Goal: Transaction & Acquisition: Purchase product/service

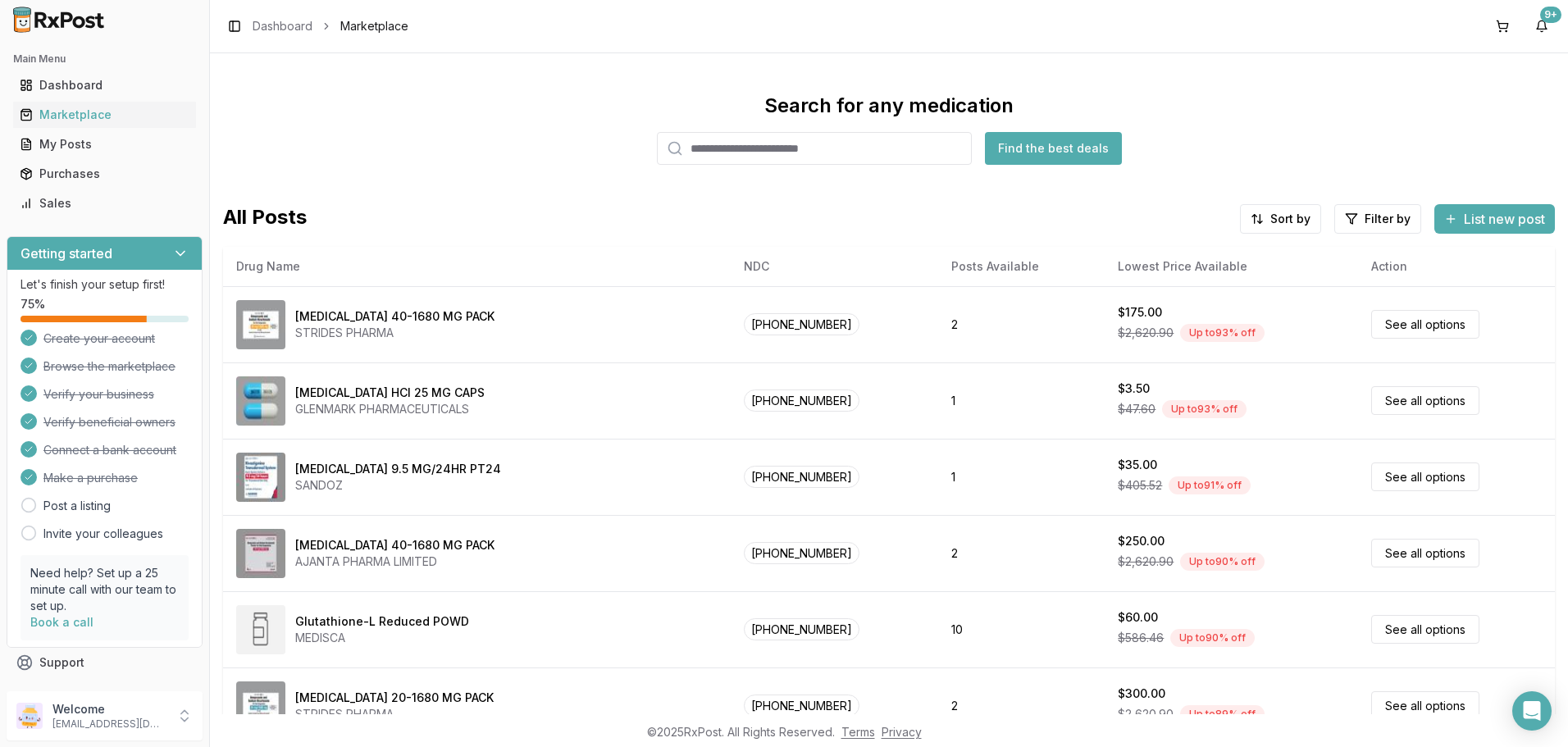
click at [717, 151] on input "search" at bounding box center [814, 149] width 314 height 33
type input "*******"
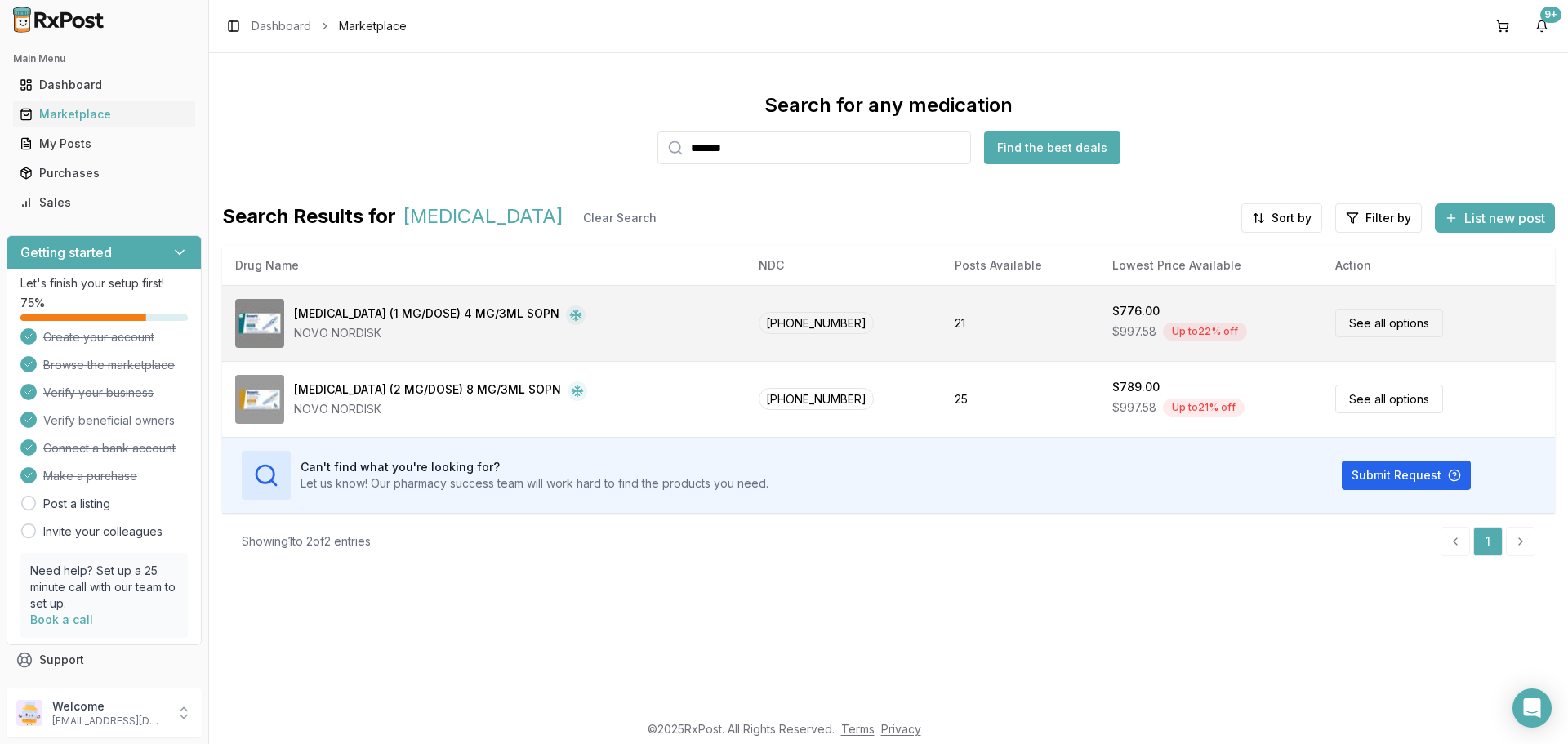
click at [1396, 321] on link "See all options" at bounding box center [1389, 323] width 108 height 29
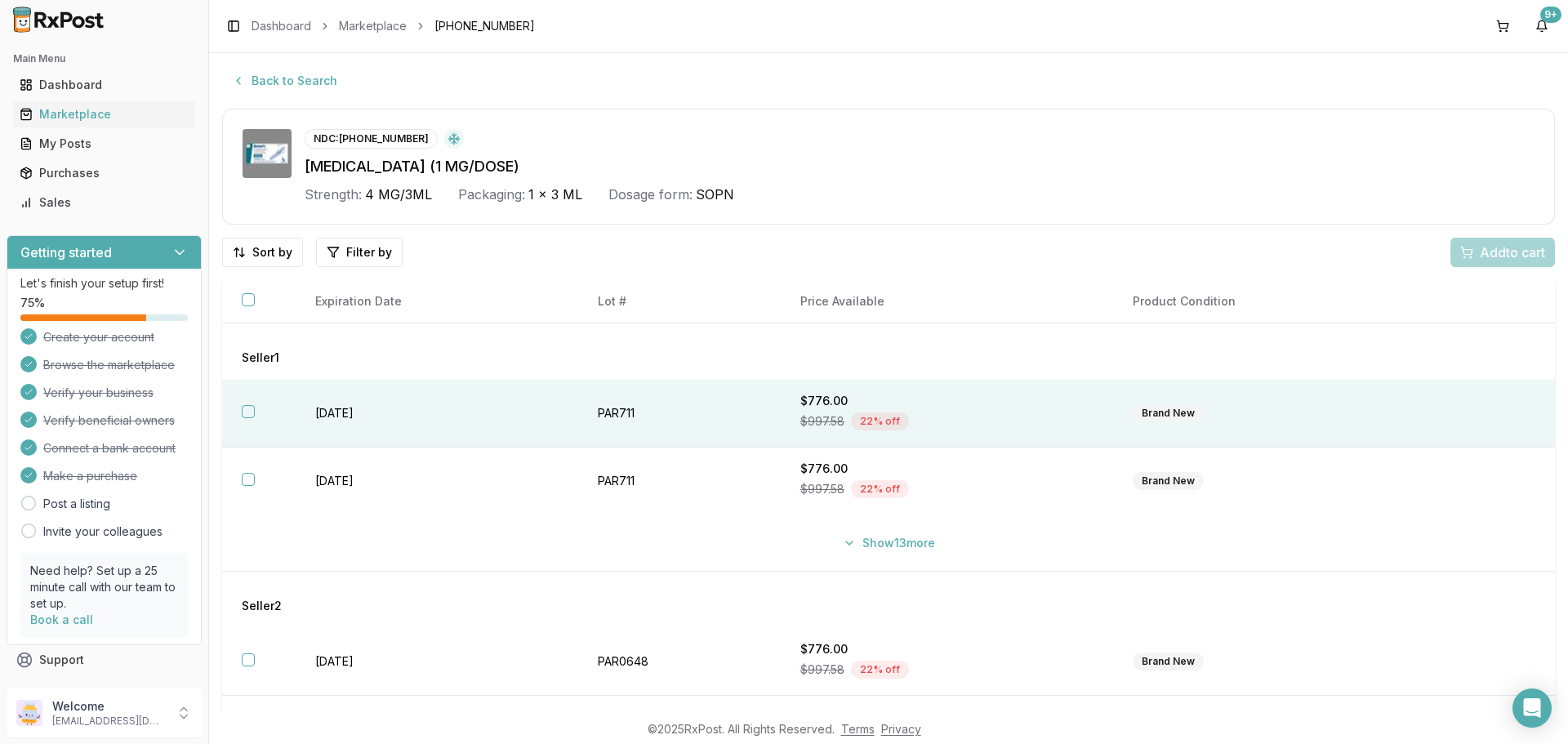
drag, startPoint x: 244, startPoint y: 408, endPoint x: 261, endPoint y: 443, distance: 38.9
click at [245, 410] on button "button" at bounding box center [248, 412] width 13 height 13
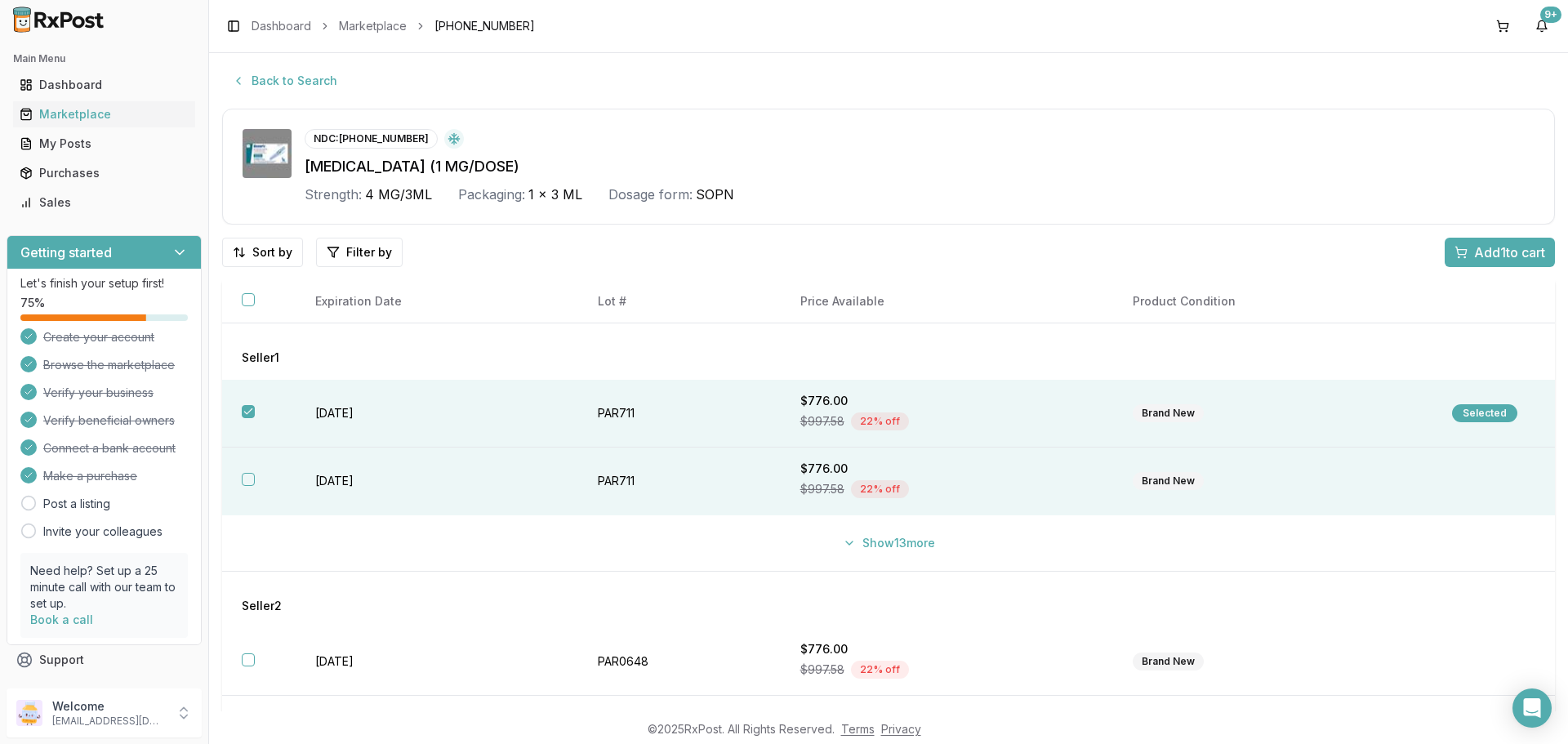
click at [251, 480] on button "button" at bounding box center [248, 479] width 13 height 13
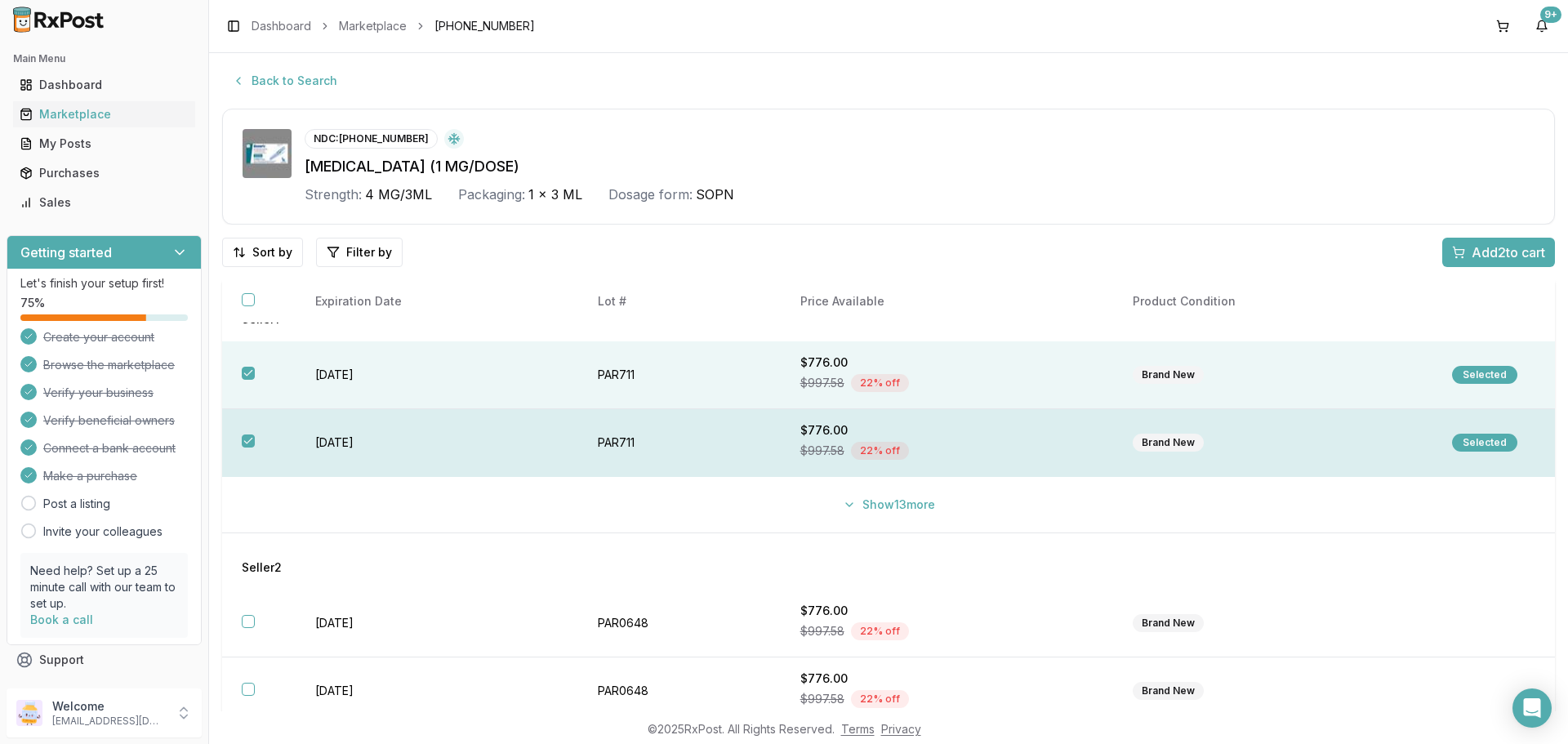
scroll to position [55, 0]
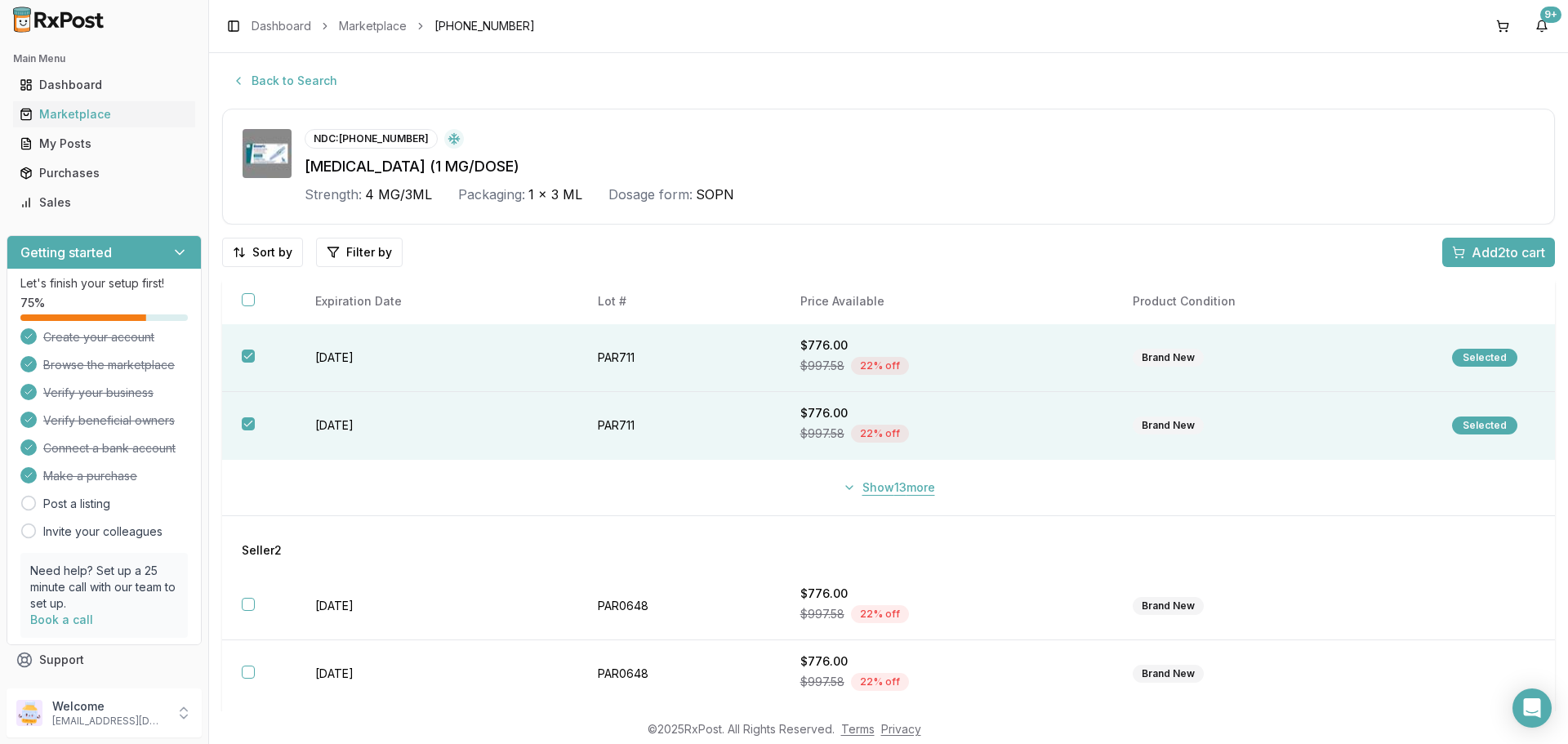
click at [883, 495] on button "Show 13 more" at bounding box center [888, 487] width 112 height 30
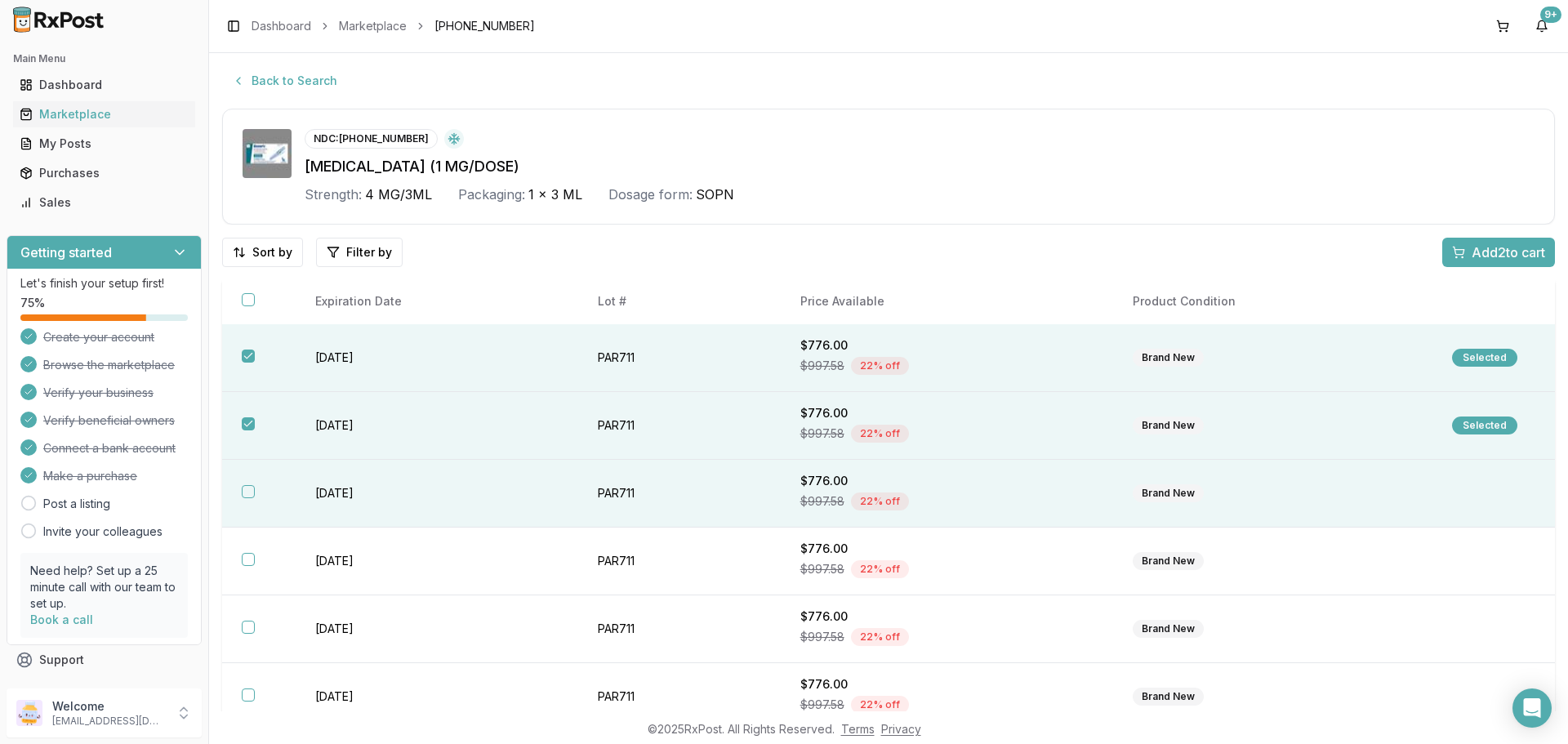
drag, startPoint x: 244, startPoint y: 494, endPoint x: 264, endPoint y: 540, distance: 50.2
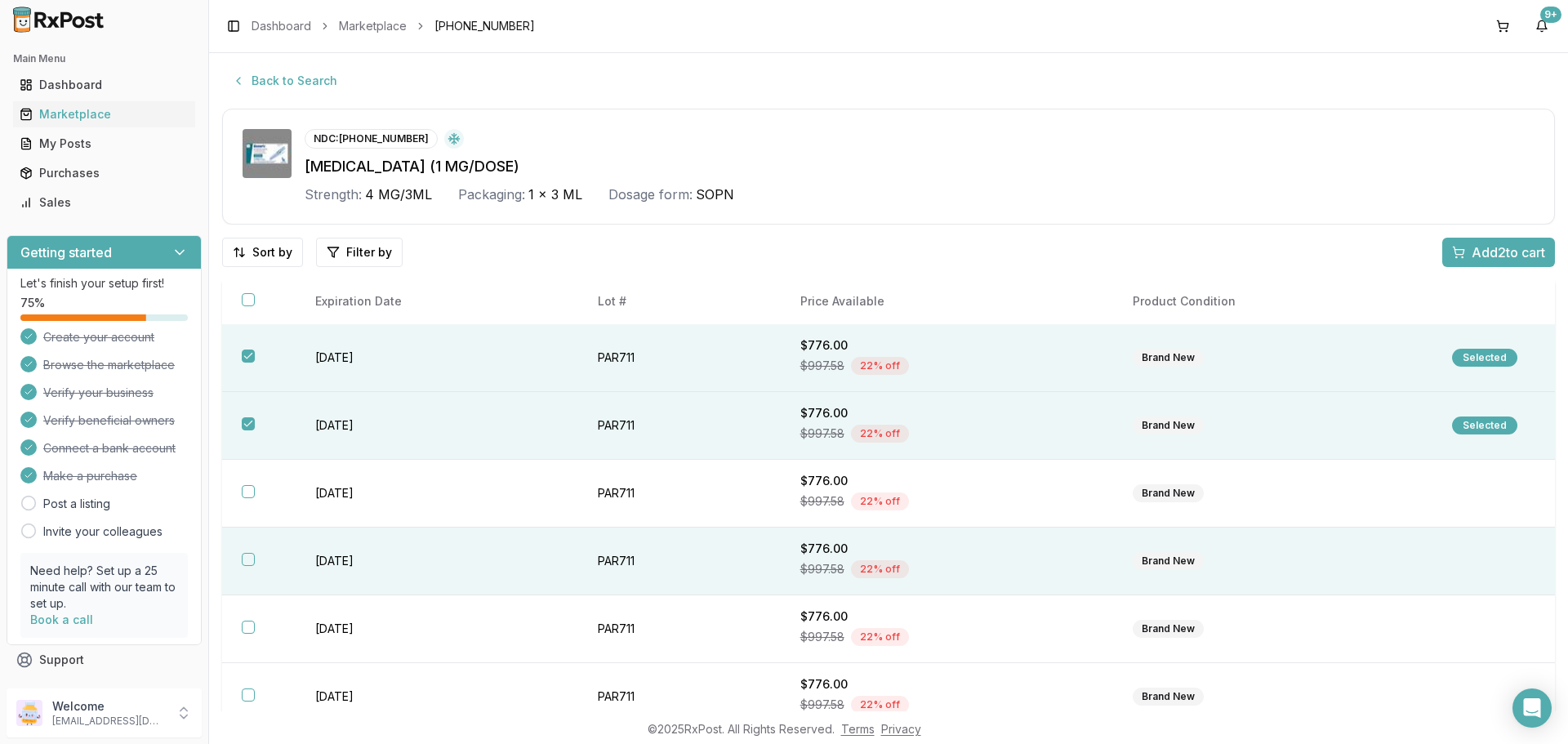
click at [245, 496] on button "button" at bounding box center [248, 492] width 13 height 13
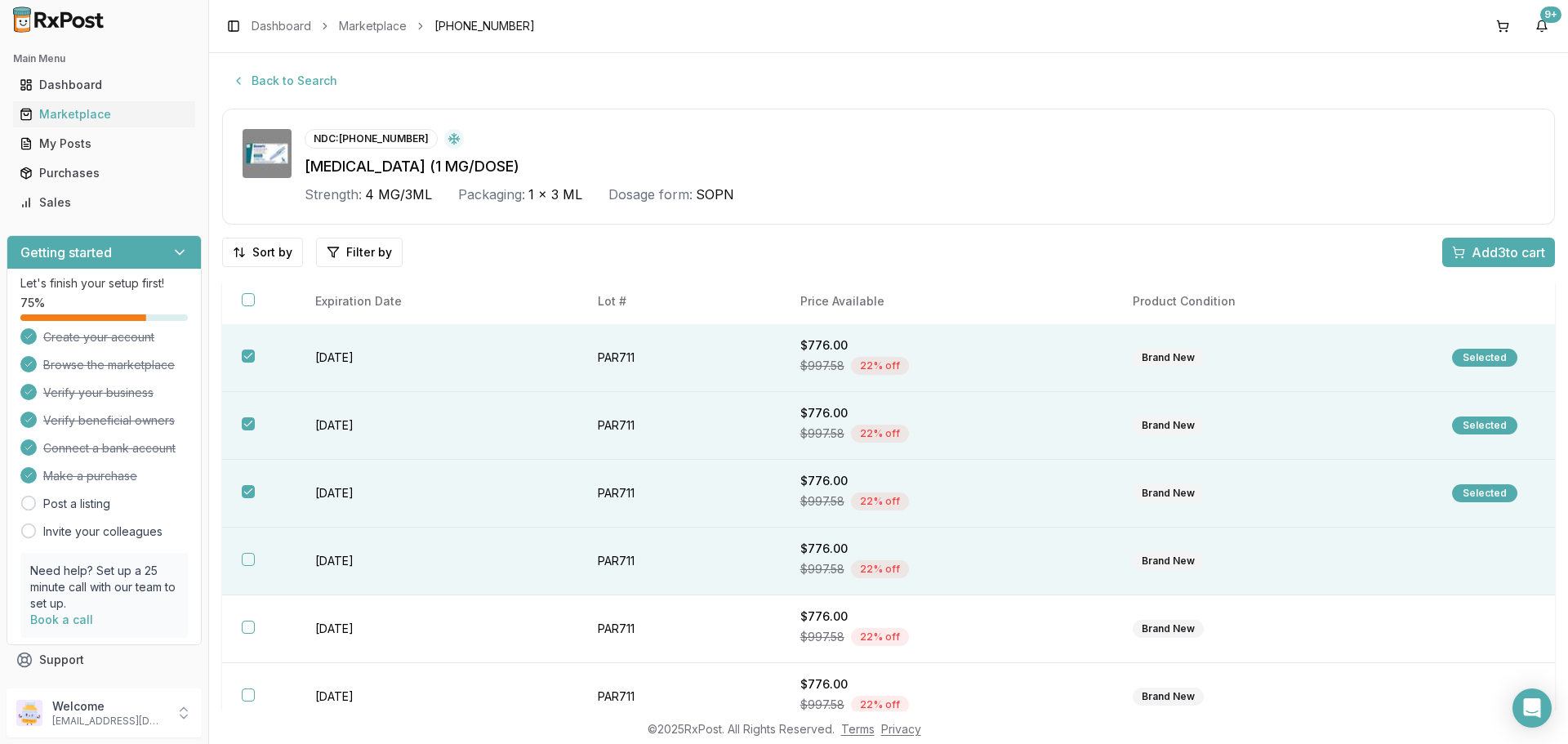
drag, startPoint x: 251, startPoint y: 557, endPoint x: 419, endPoint y: 538, distance: 169.1
click at [253, 557] on button "button" at bounding box center [248, 560] width 13 height 13
click at [1513, 257] on span "Add 4 to cart" at bounding box center [1508, 252] width 74 height 20
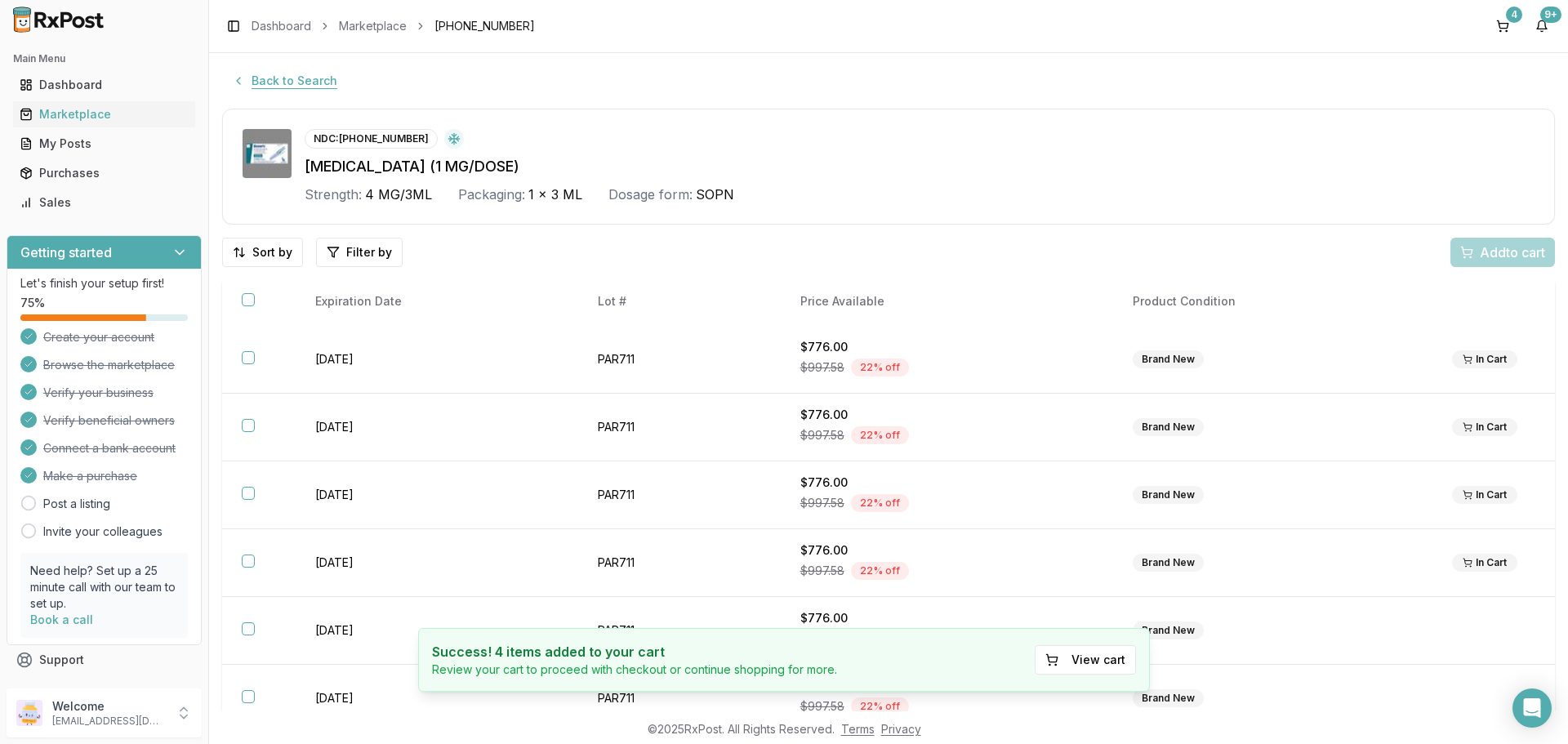
click at [329, 82] on button "Back to Search" at bounding box center [285, 80] width 125 height 30
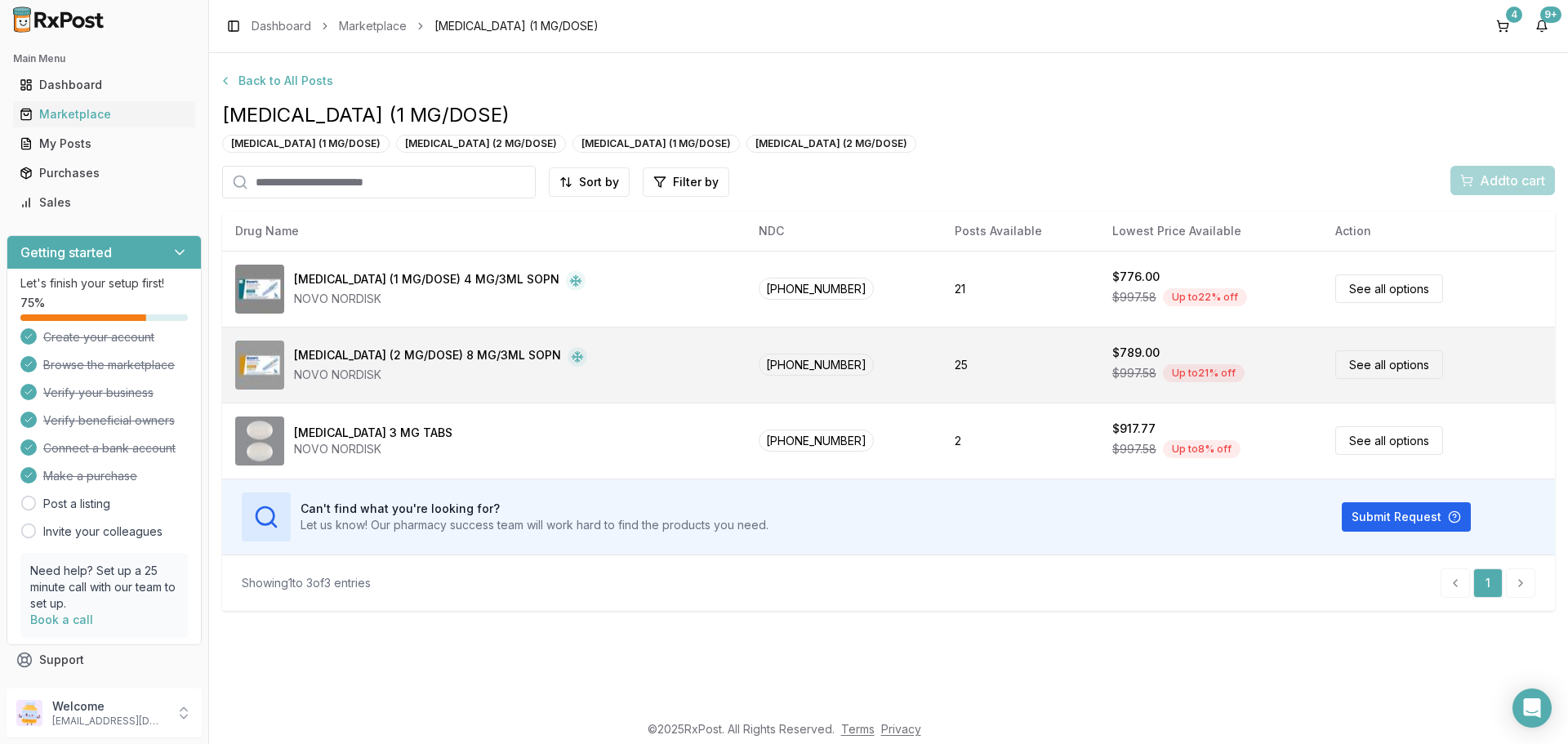
click at [1401, 366] on link "See all options" at bounding box center [1389, 365] width 108 height 29
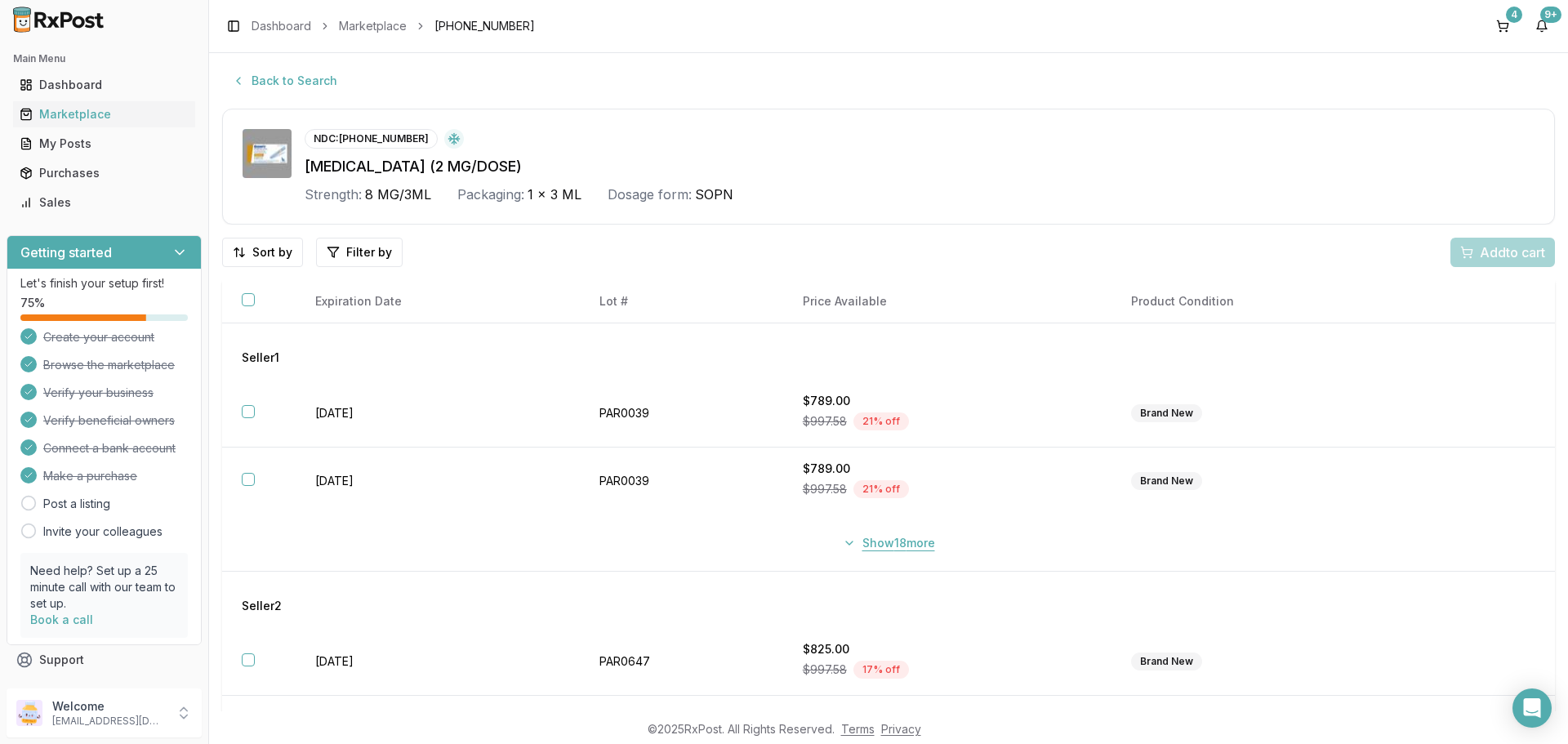
click at [848, 538] on button "Show 18 more" at bounding box center [888, 542] width 112 height 30
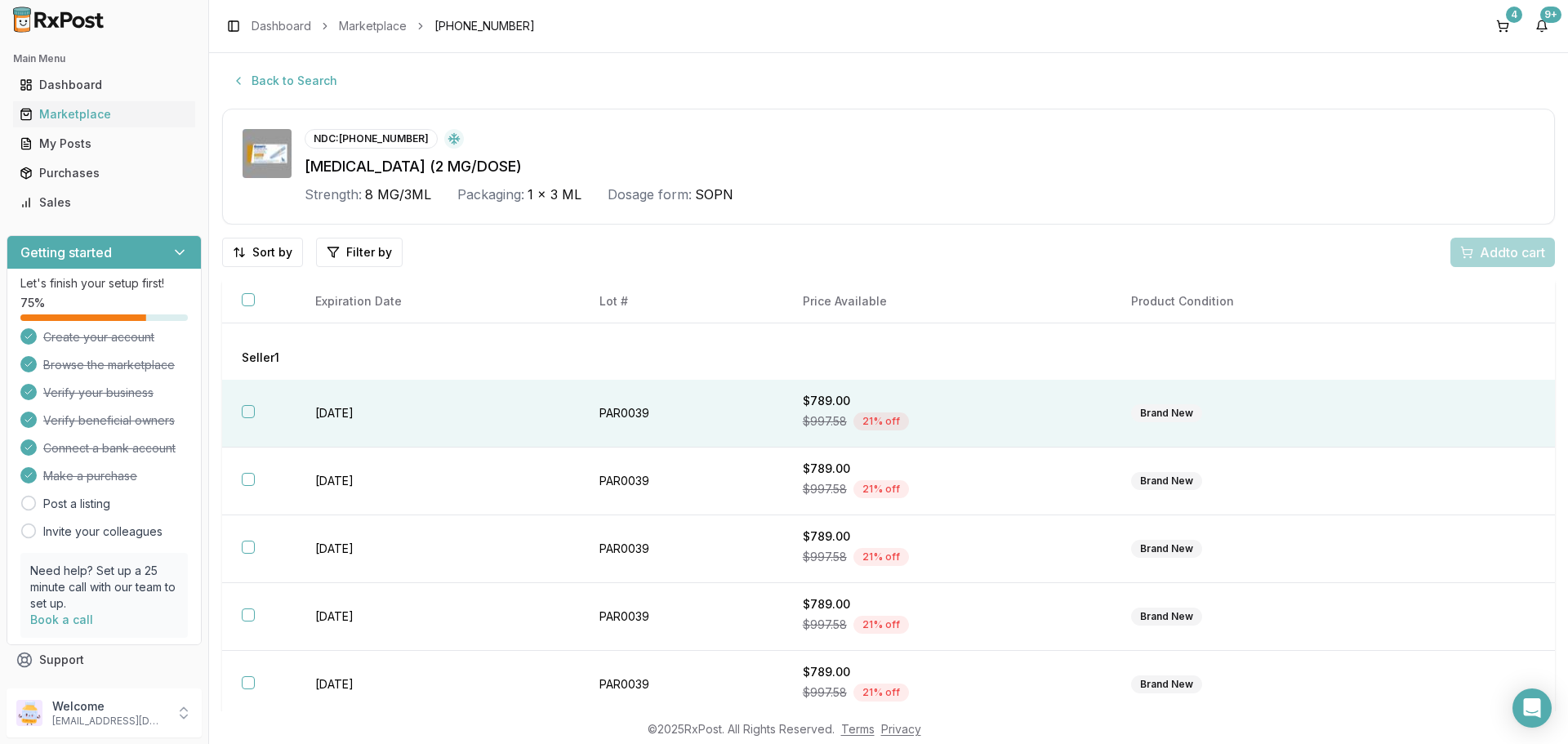
click at [245, 410] on button "button" at bounding box center [248, 412] width 13 height 13
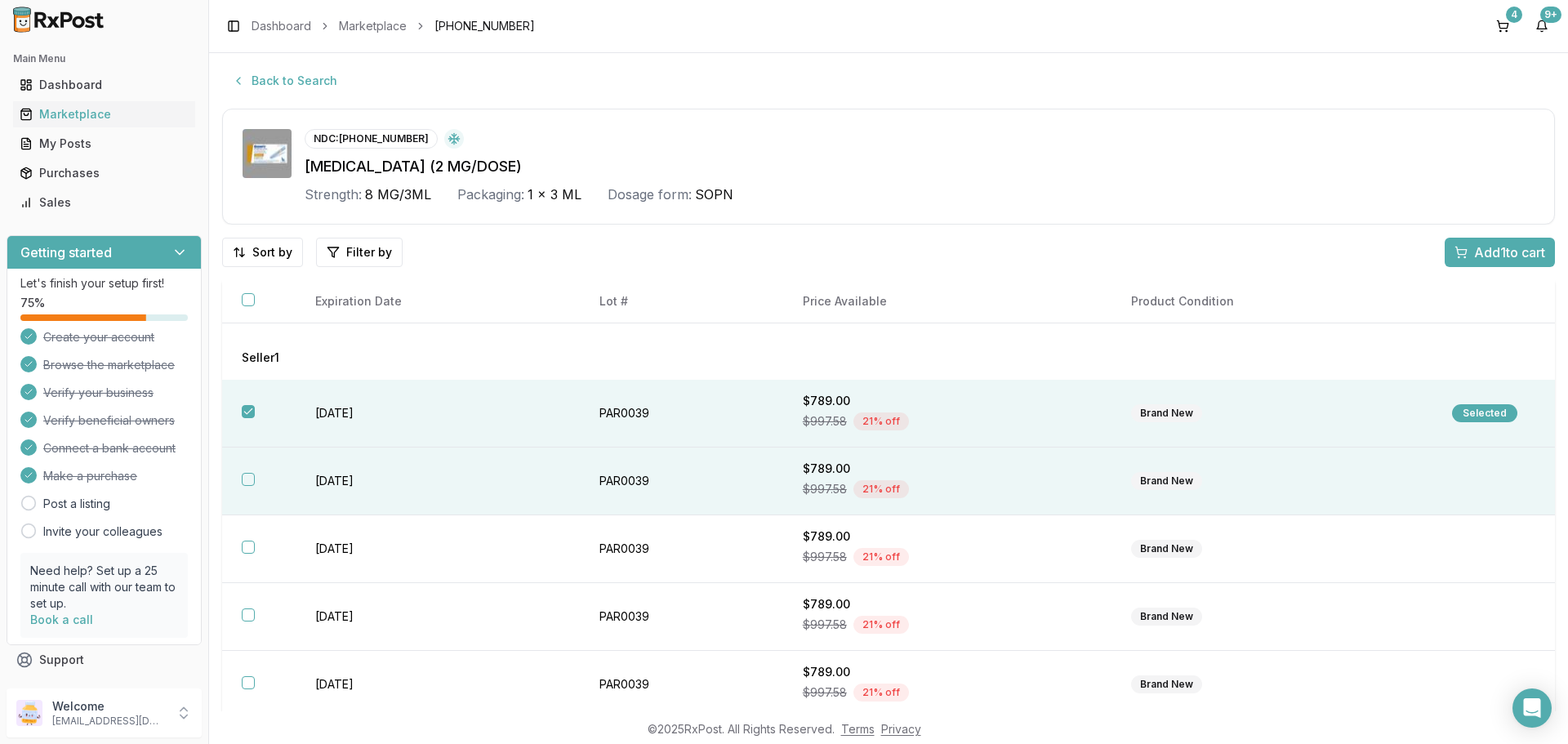
drag, startPoint x: 242, startPoint y: 482, endPoint x: 254, endPoint y: 491, distance: 15.0
click at [245, 482] on button "button" at bounding box center [248, 479] width 13 height 13
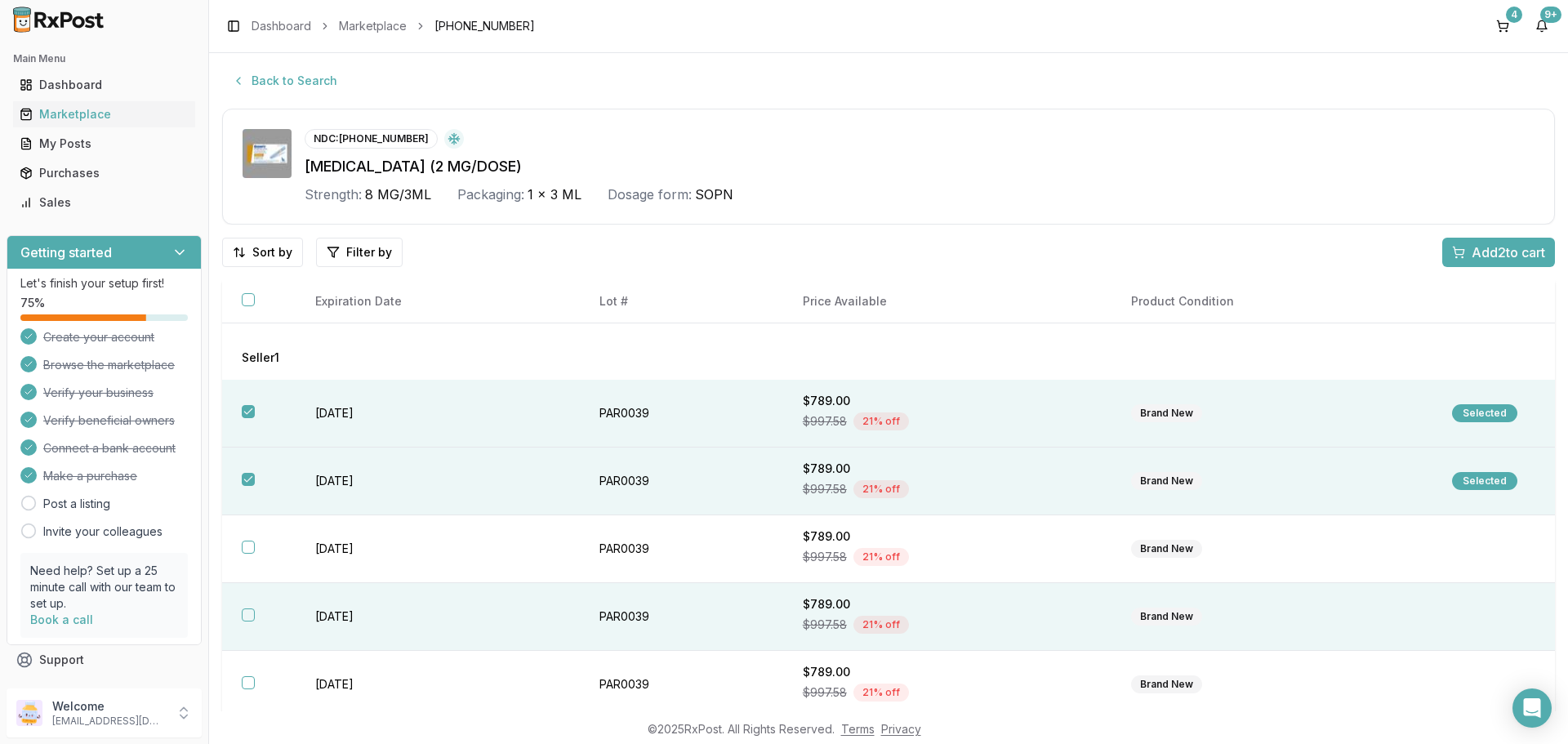
drag, startPoint x: 244, startPoint y: 545, endPoint x: 240, endPoint y: 585, distance: 40.2
click at [246, 549] on button "button" at bounding box center [248, 547] width 13 height 13
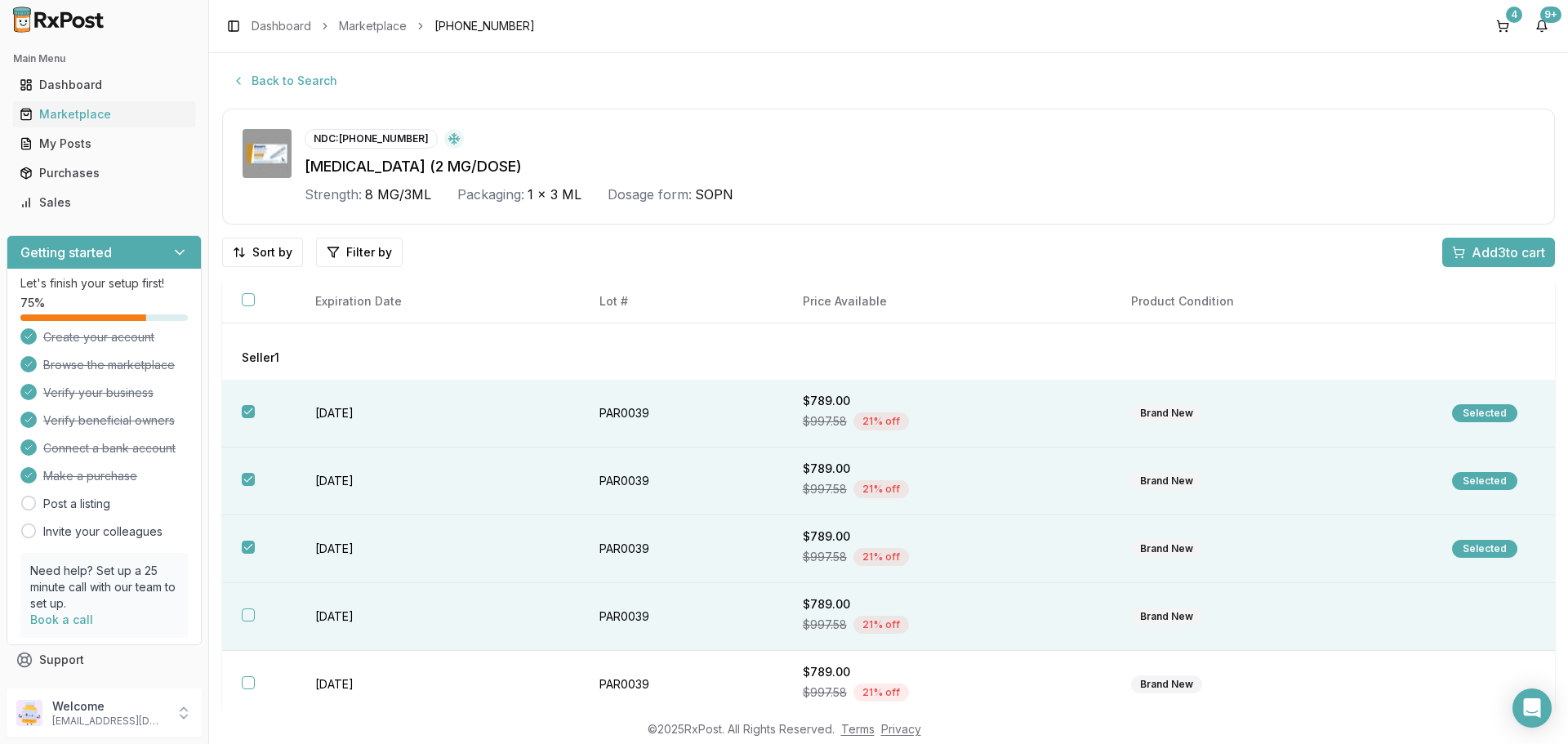
click at [252, 613] on button "button" at bounding box center [248, 615] width 13 height 13
click at [1483, 245] on span "Add 4 to cart" at bounding box center [1508, 252] width 74 height 20
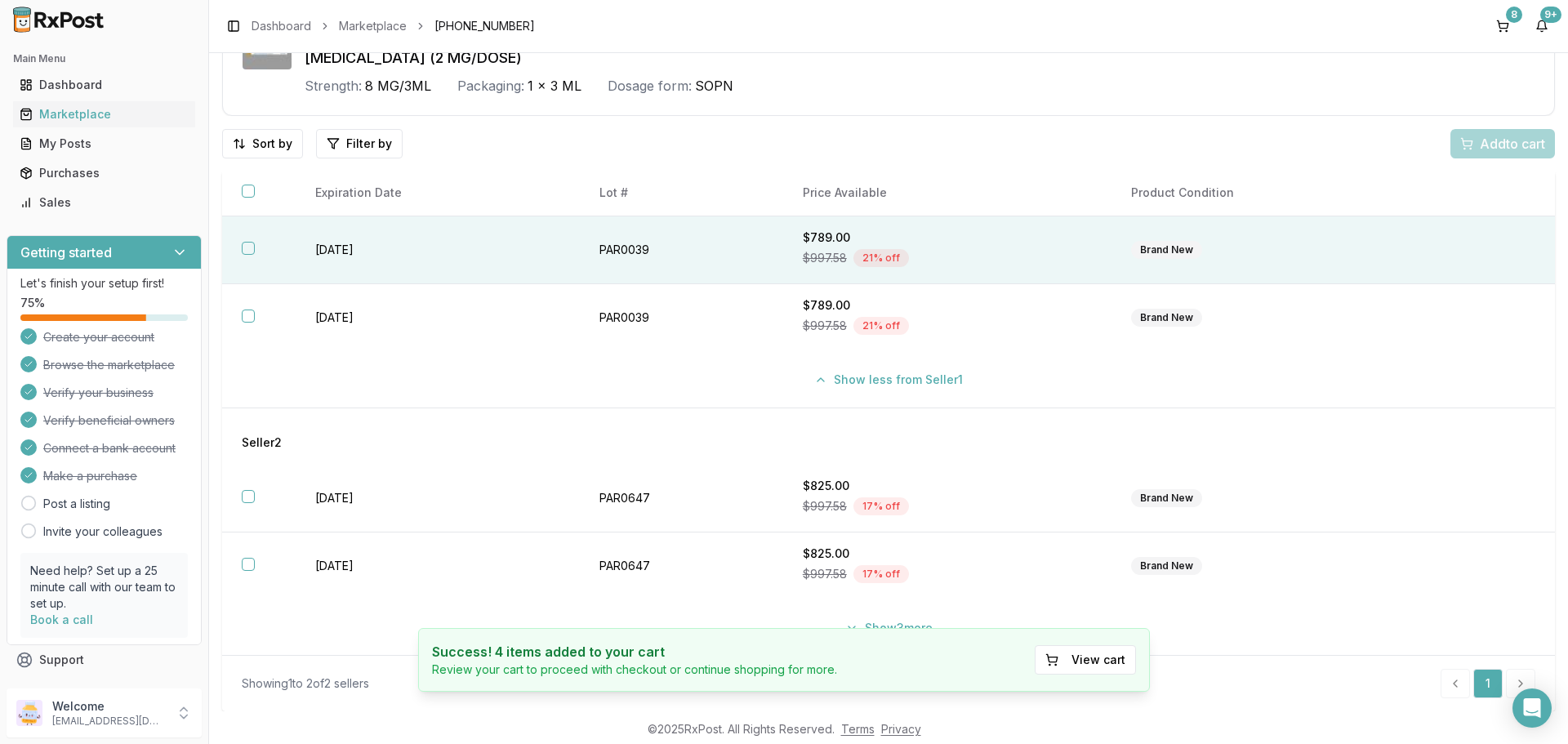
scroll to position [1278, 0]
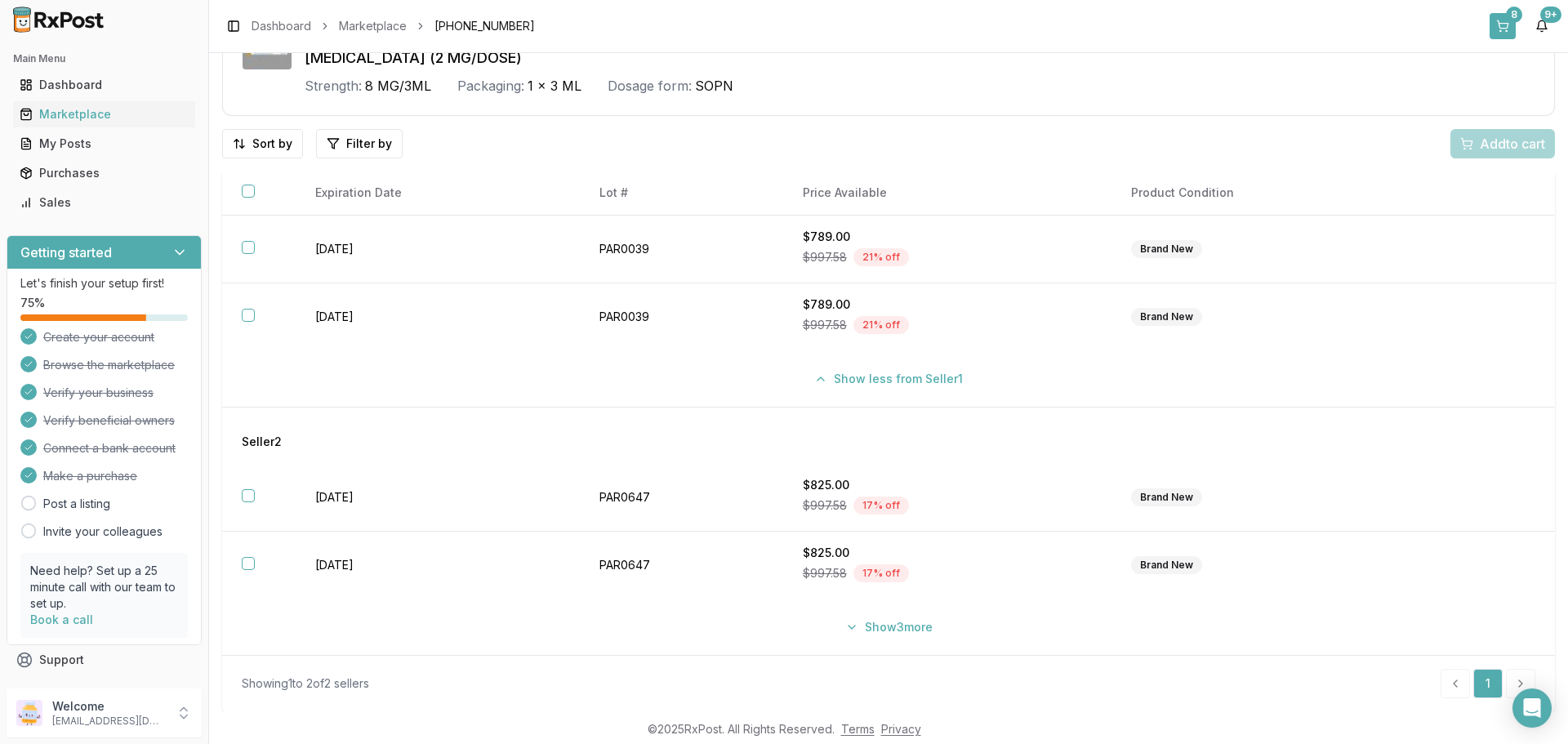
click at [1511, 19] on div "8" at bounding box center [1514, 14] width 16 height 16
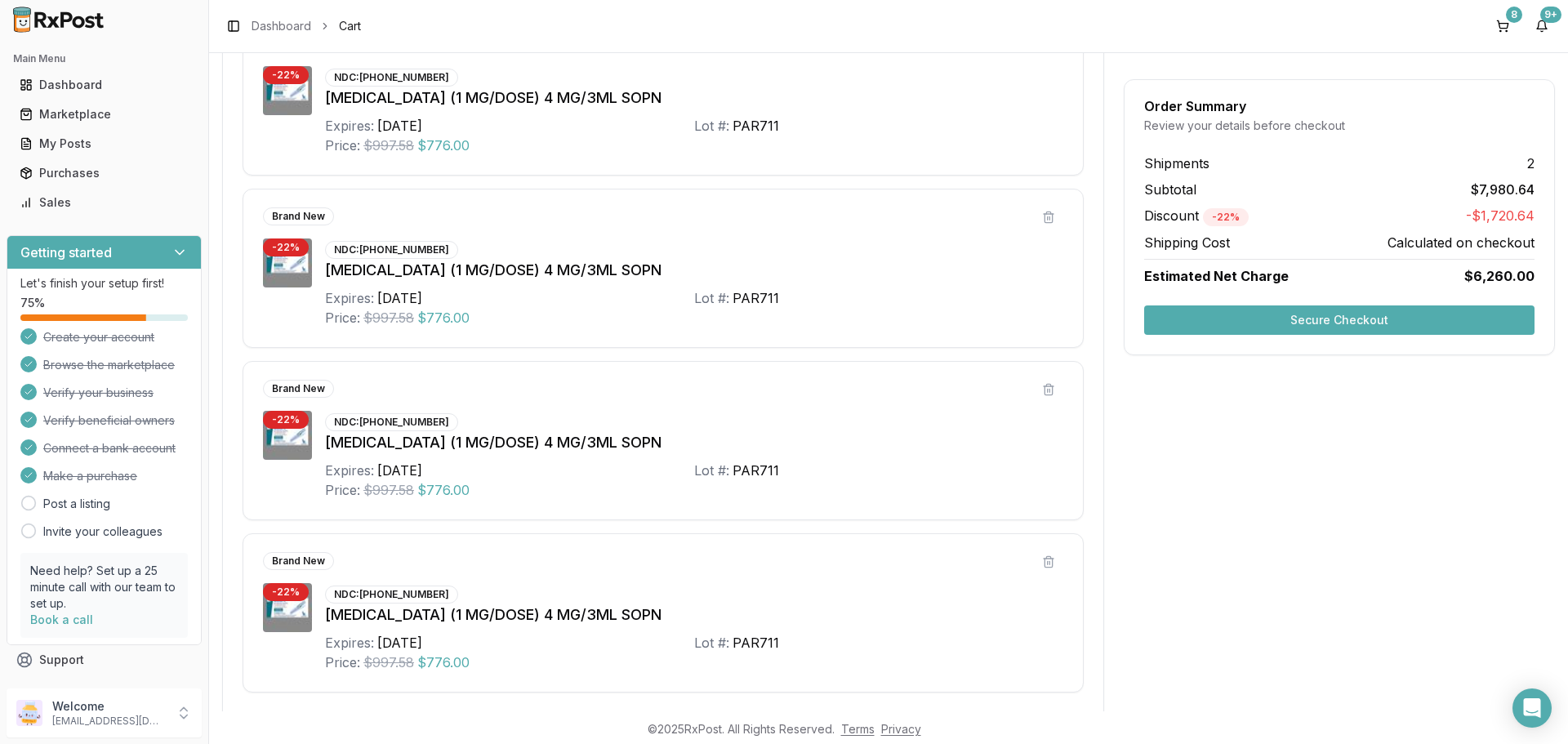
scroll to position [1389, 0]
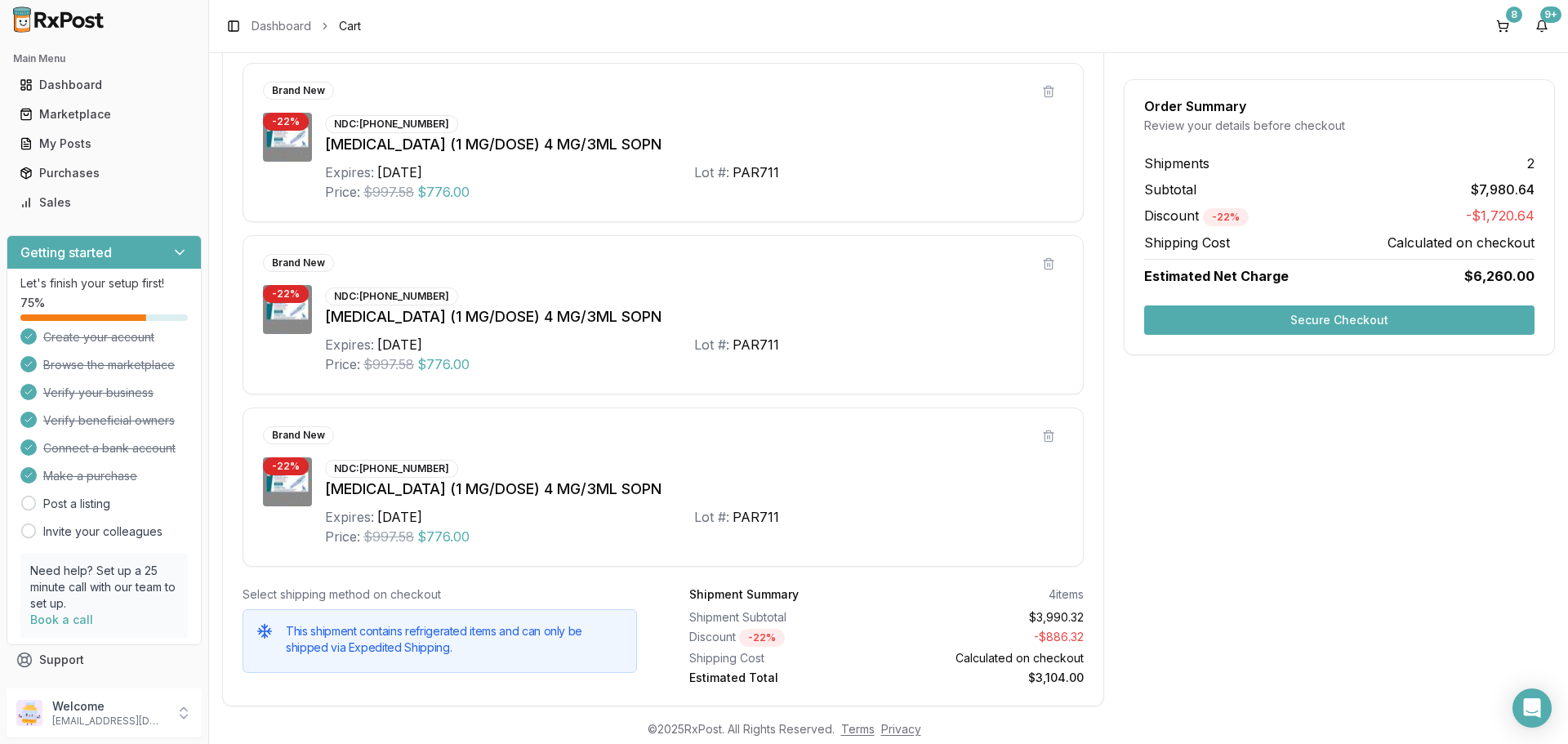
click at [1321, 319] on button "Secure Checkout" at bounding box center [1339, 320] width 391 height 30
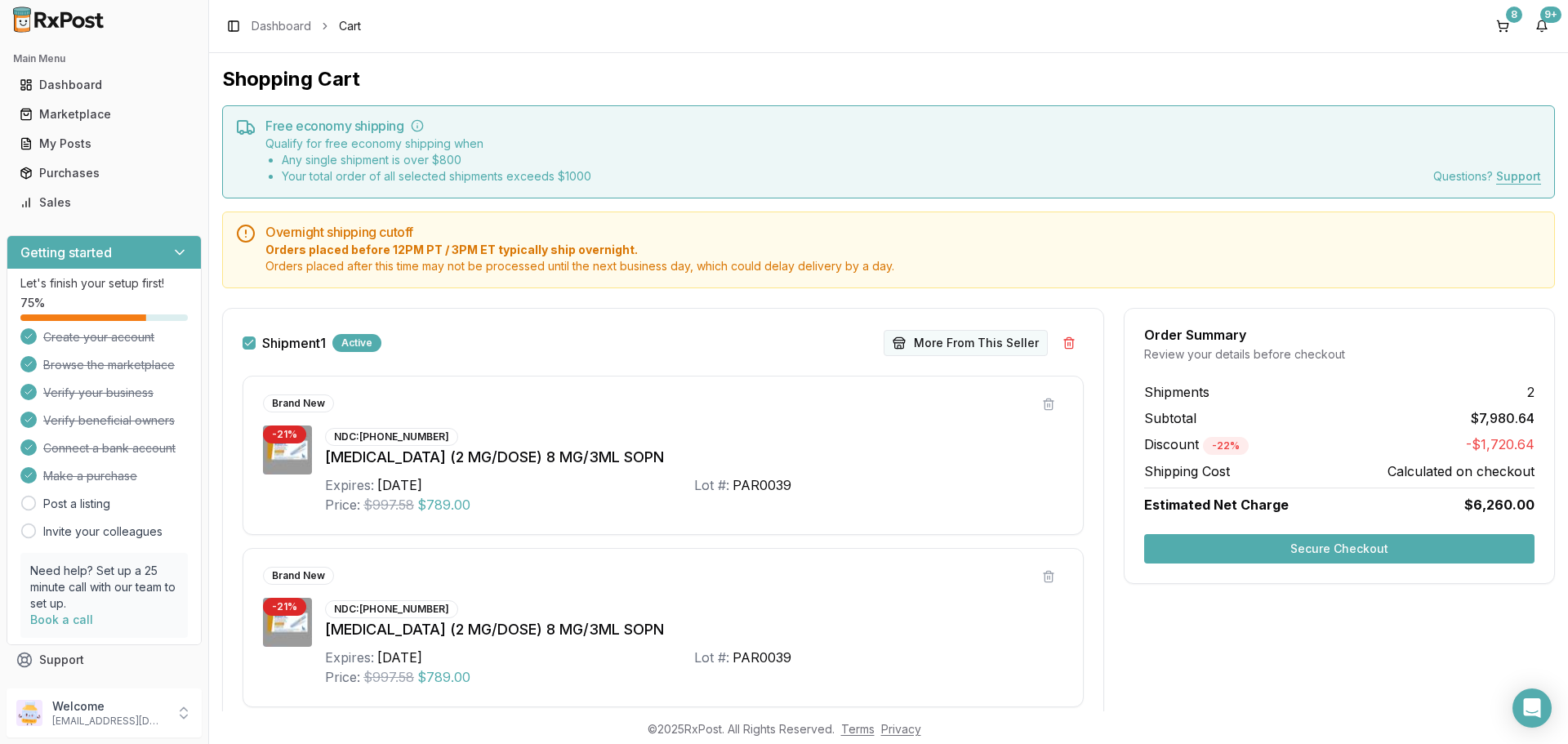
click at [924, 341] on button "More From This Seller" at bounding box center [966, 343] width 164 height 26
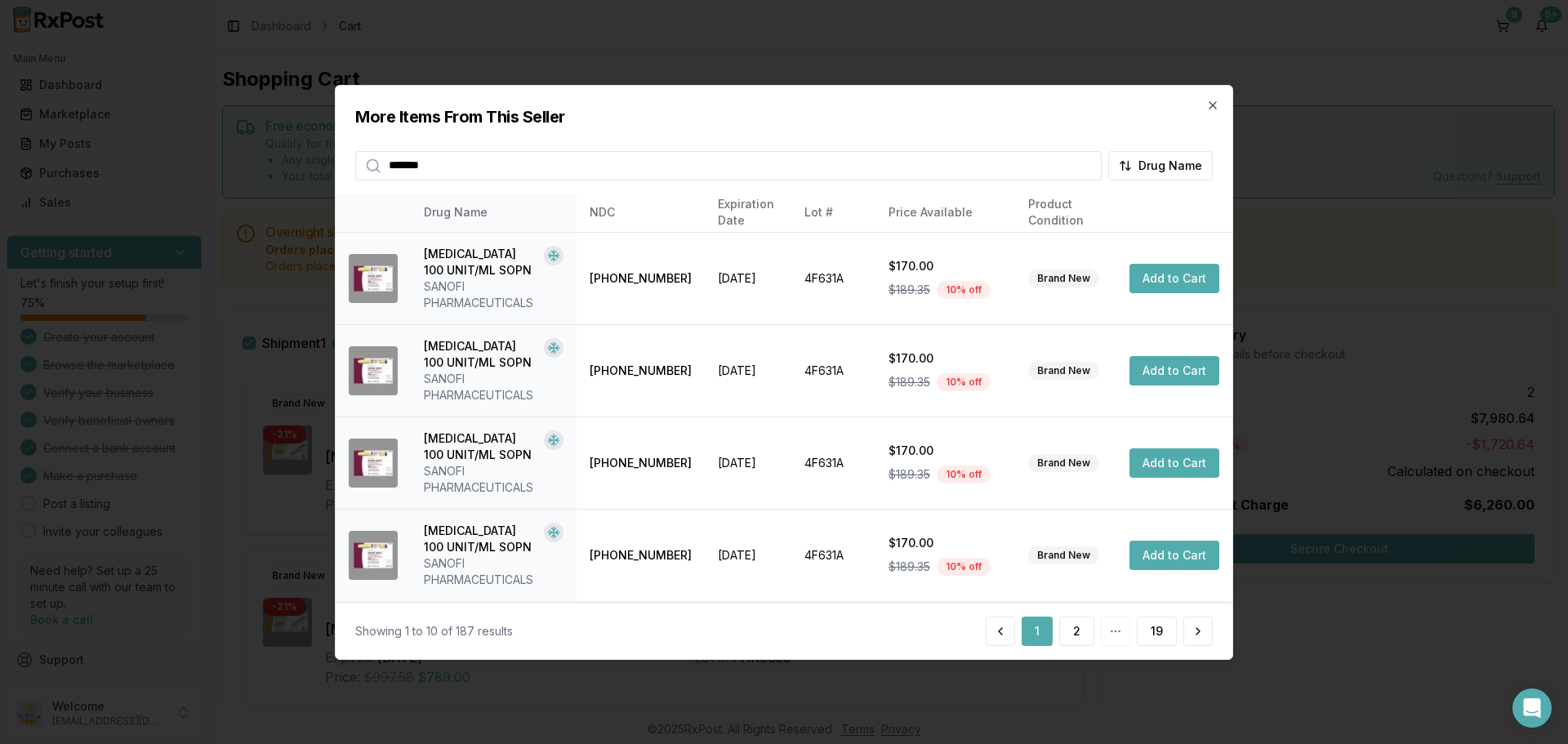
type input "*******"
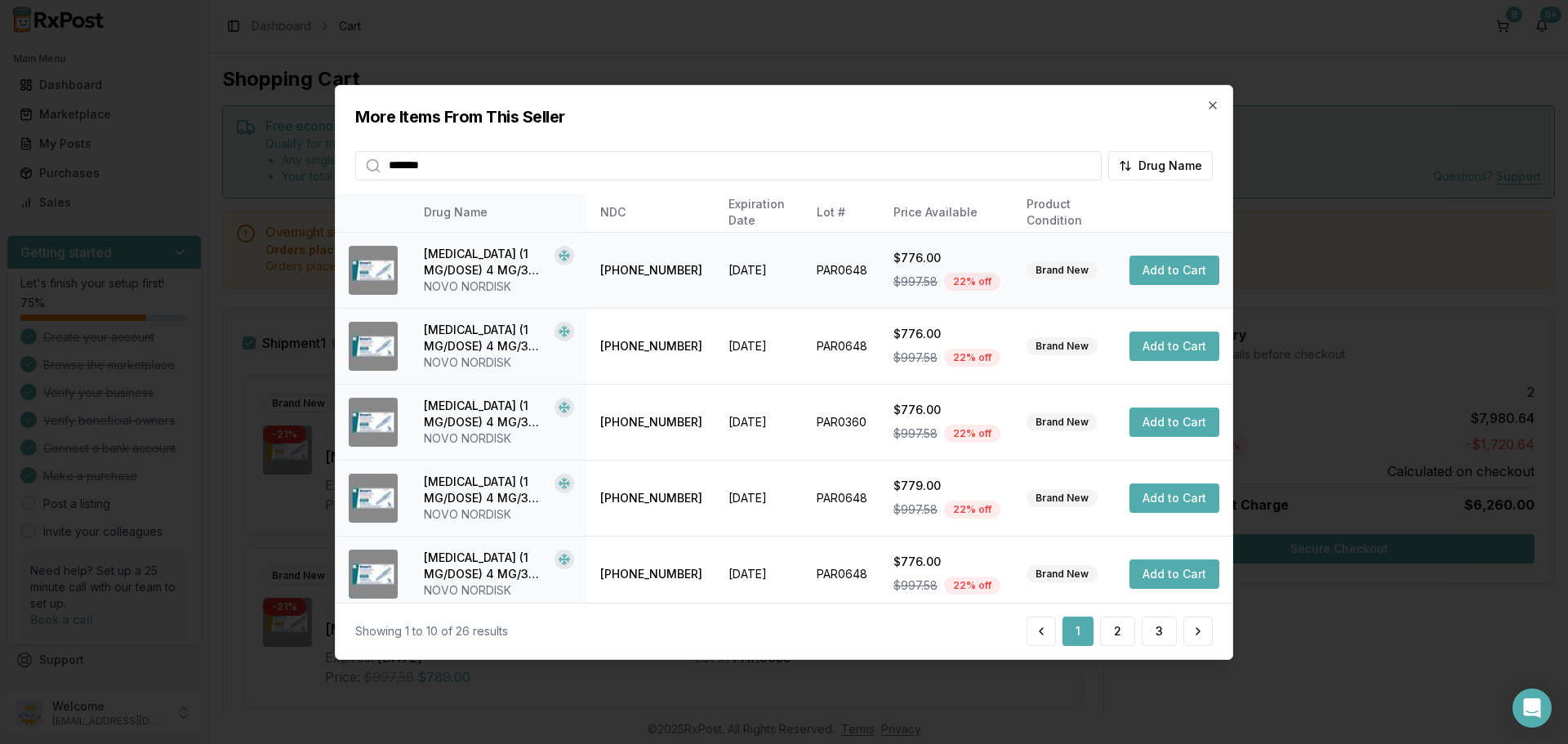
click at [1156, 270] on button "Add to Cart" at bounding box center [1175, 270] width 90 height 30
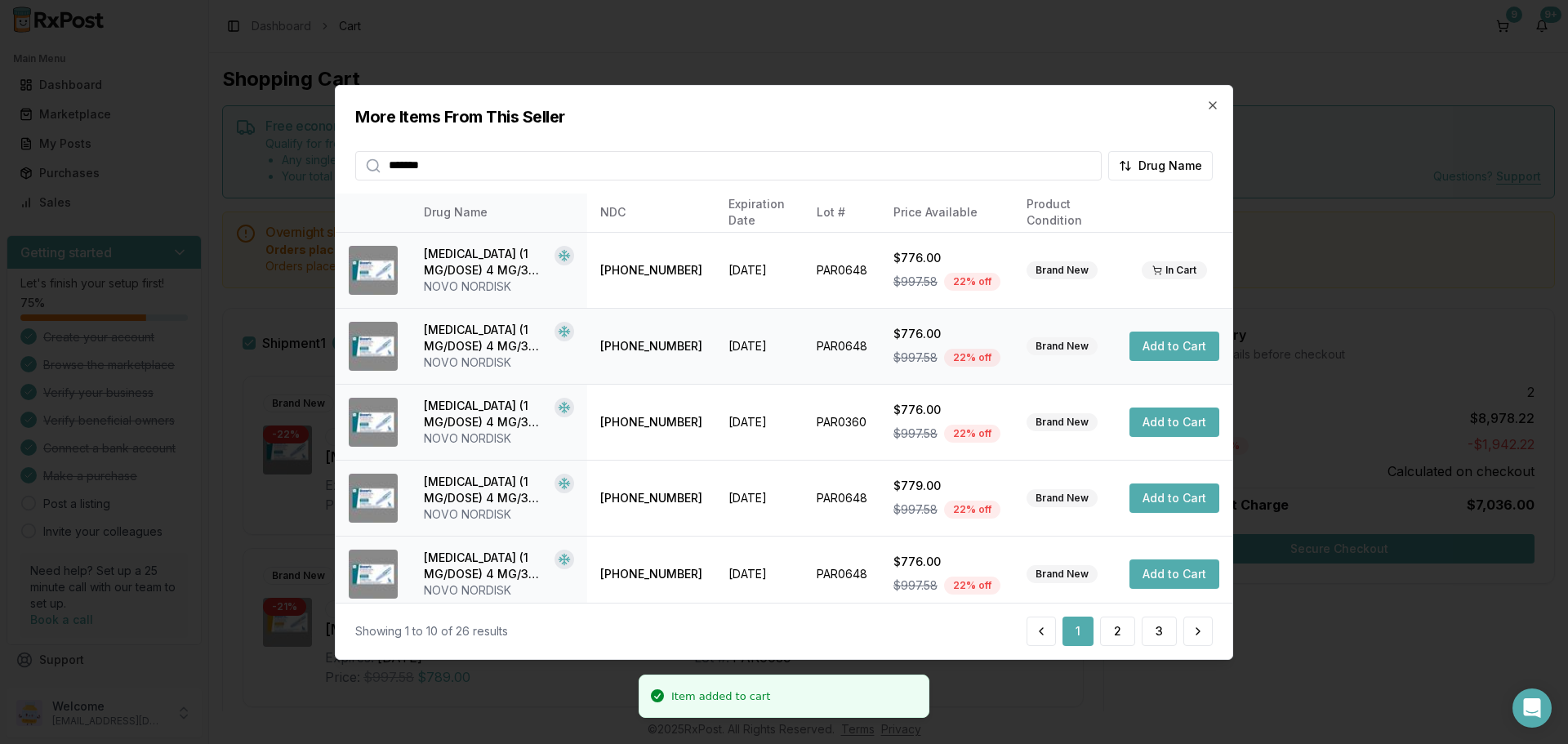
click at [1149, 346] on button "Add to Cart" at bounding box center [1175, 346] width 90 height 30
click at [1159, 427] on button "Add to Cart" at bounding box center [1175, 422] width 90 height 30
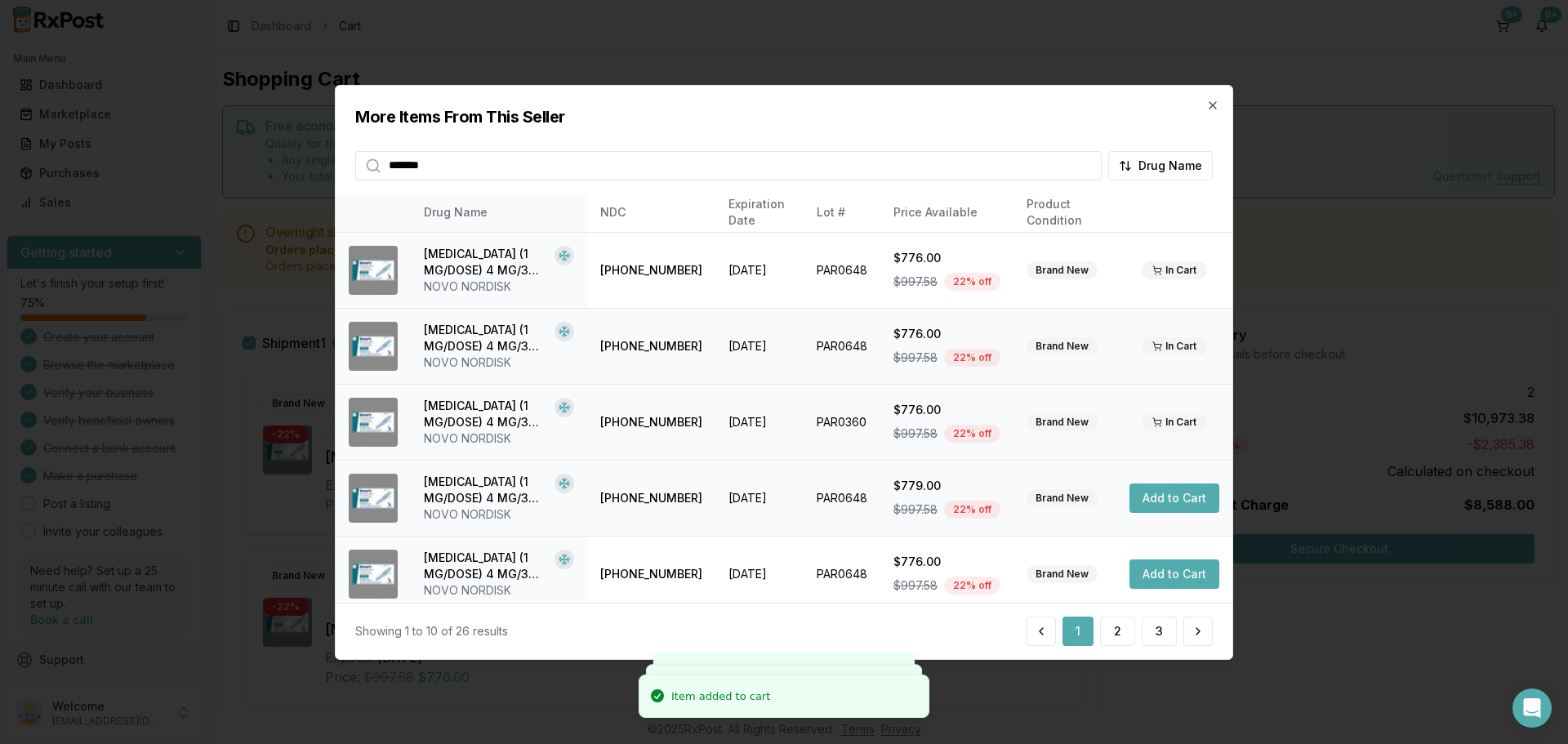
click at [1170, 499] on button "Add to Cart" at bounding box center [1175, 498] width 90 height 30
click at [1217, 101] on icon "button" at bounding box center [1213, 104] width 7 height 7
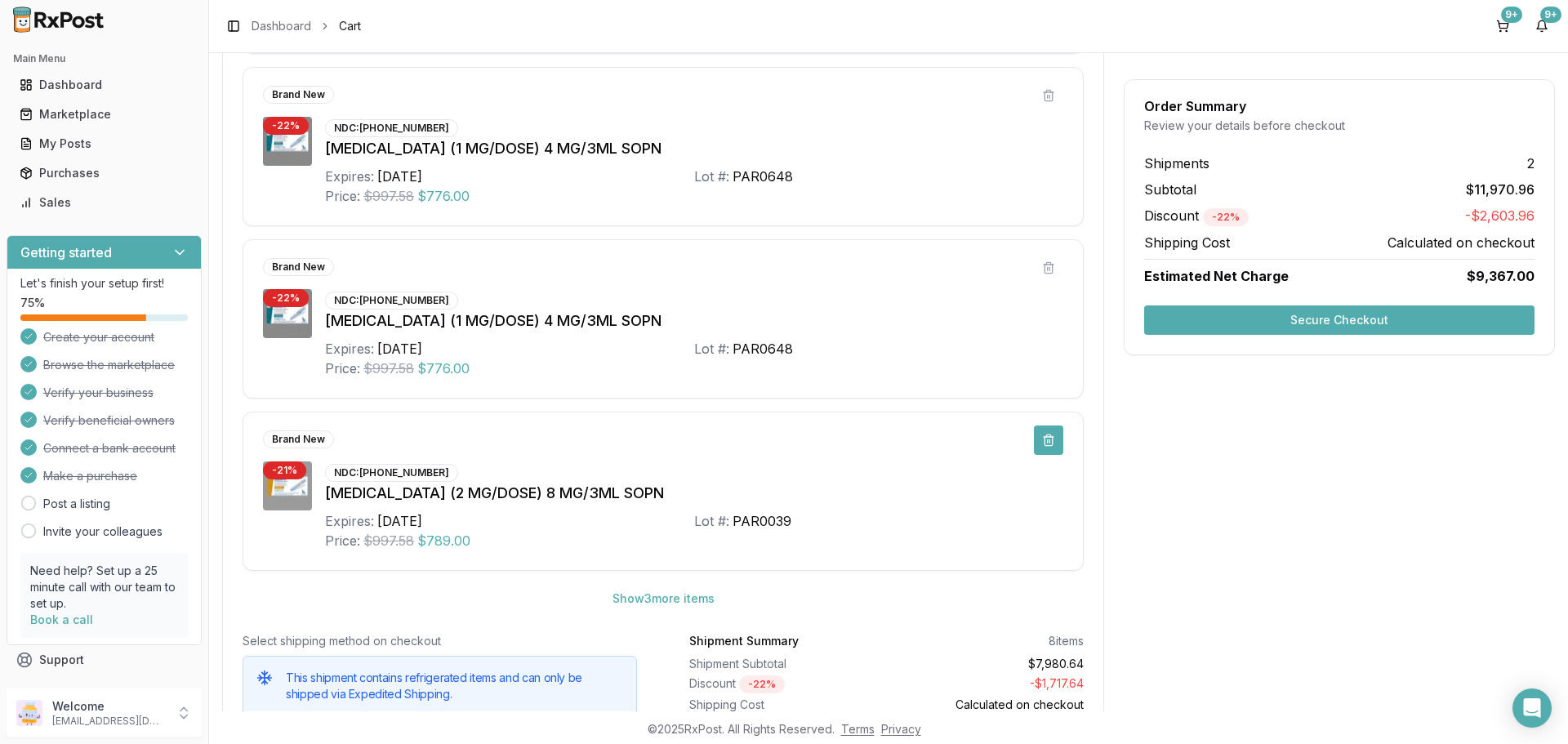
scroll to position [980, 0]
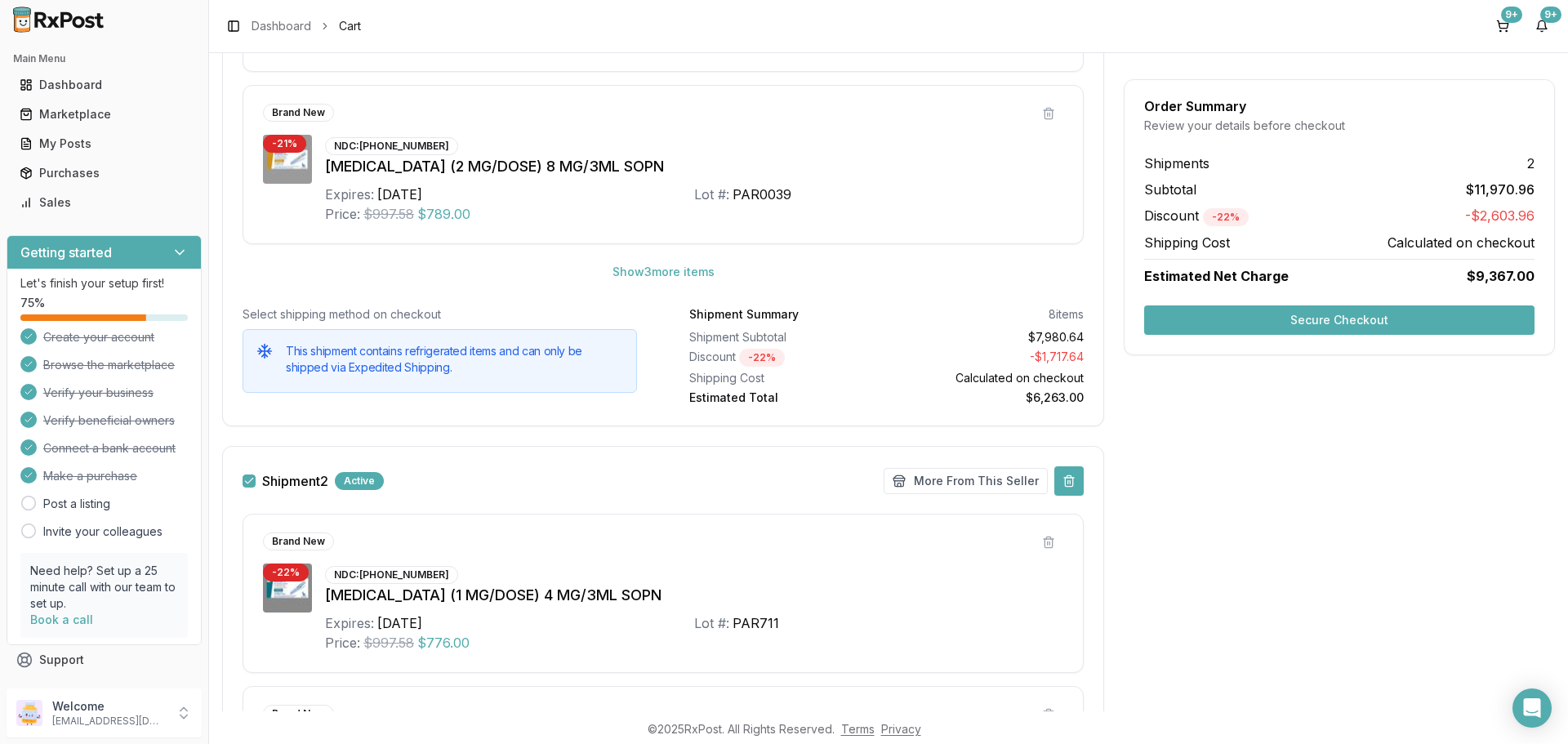
click at [1060, 475] on button at bounding box center [1069, 480] width 30 height 30
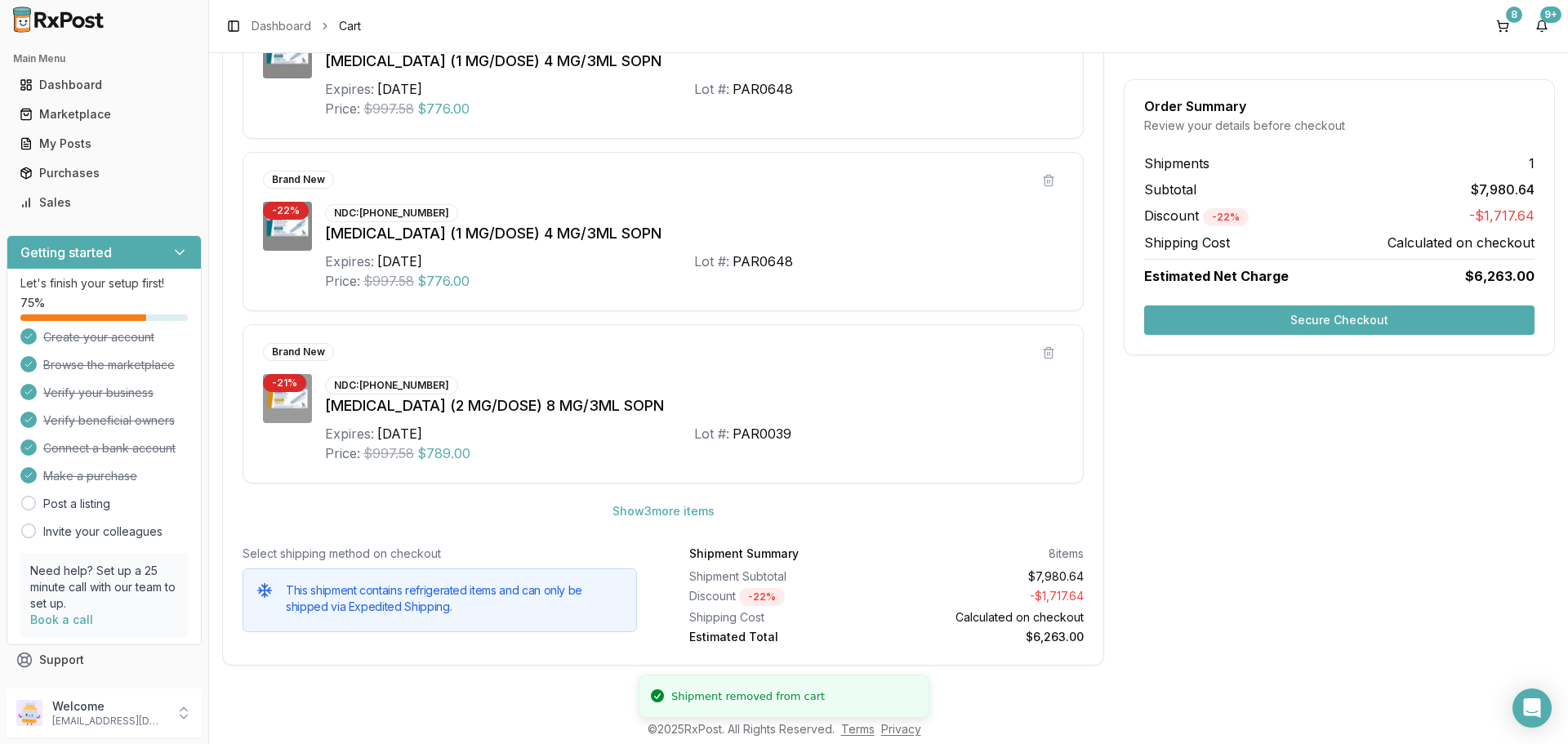
click at [1240, 319] on button "Secure Checkout" at bounding box center [1339, 320] width 391 height 30
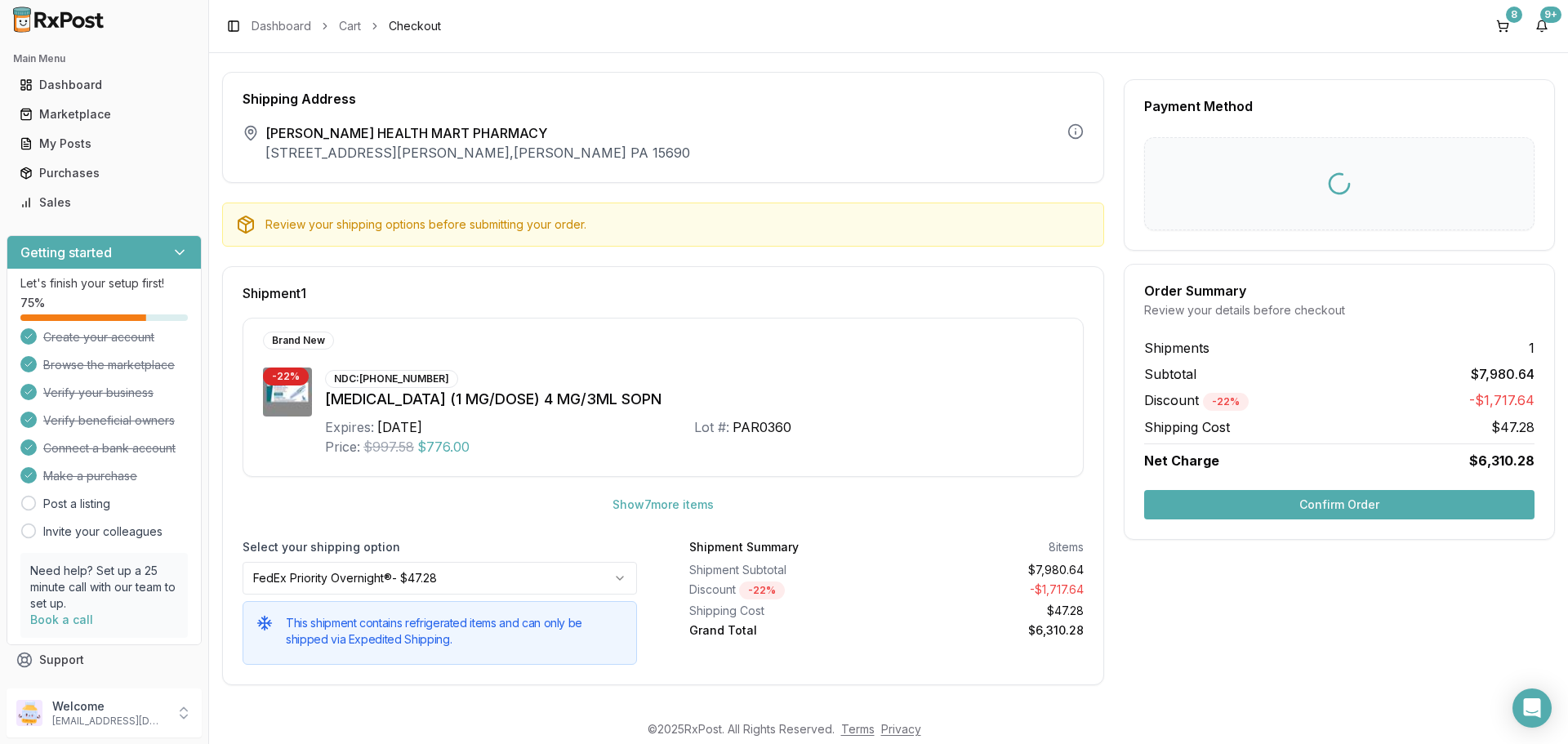
scroll to position [33, 0]
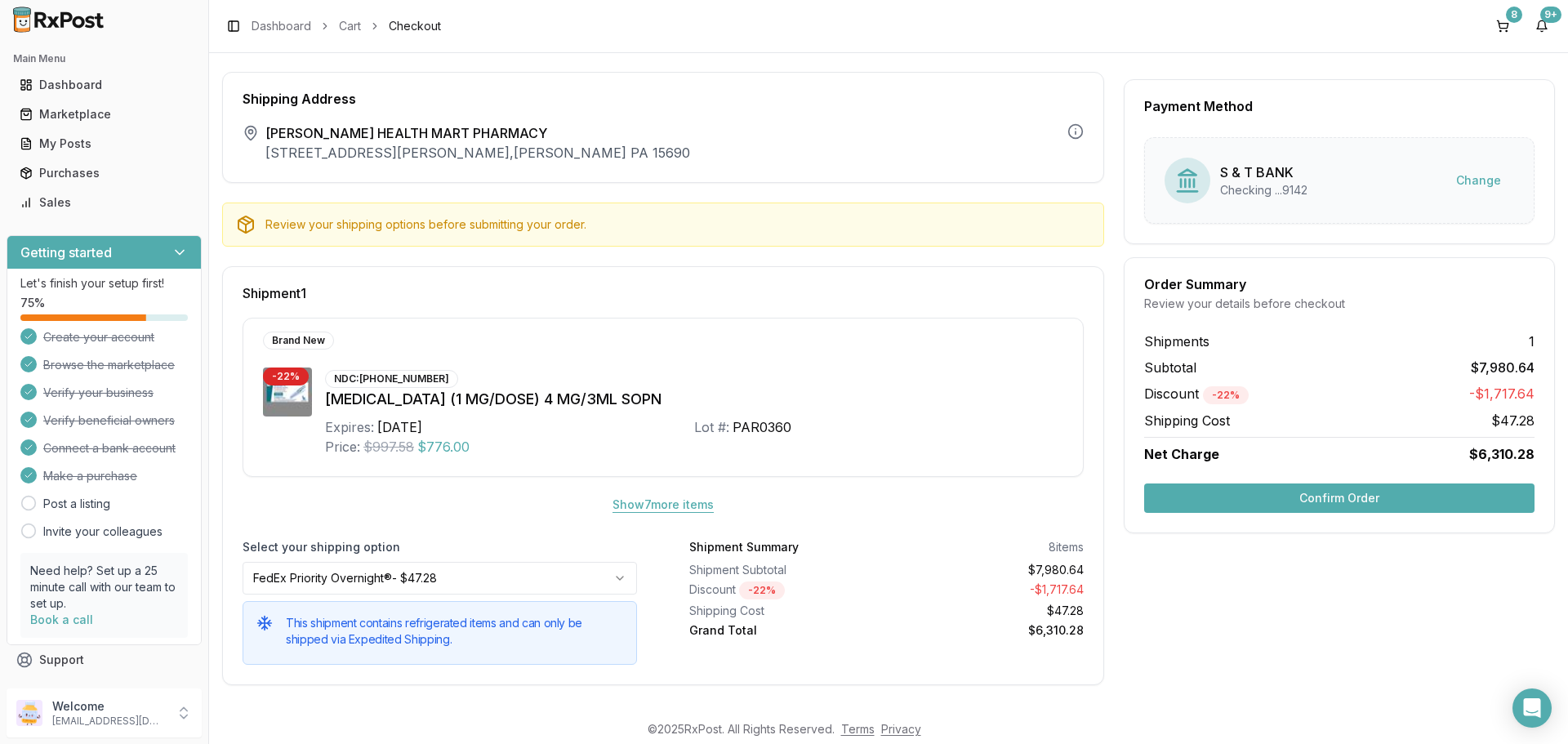
click at [705, 507] on button "Show 7 more item s" at bounding box center [663, 504] width 127 height 30
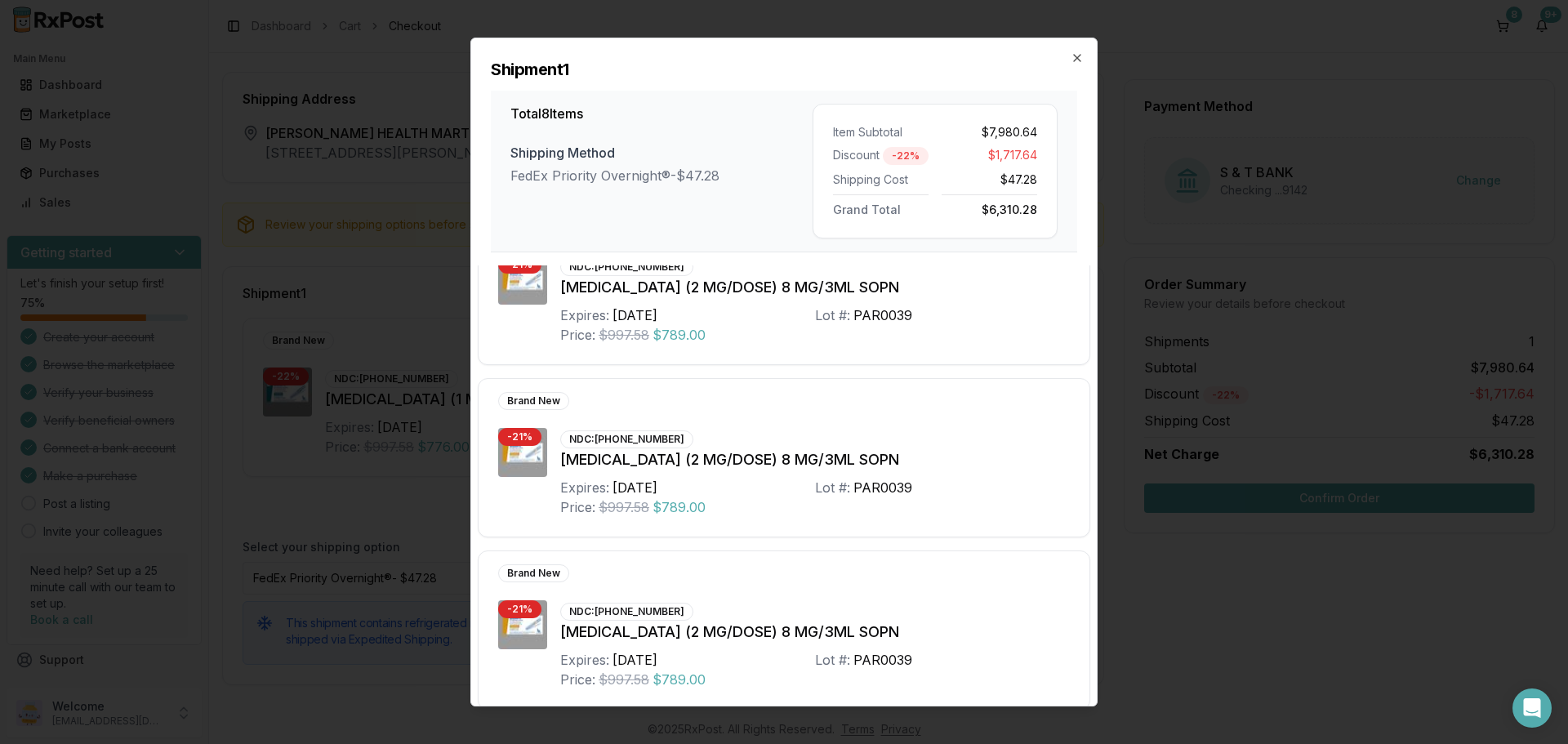
scroll to position [938, 0]
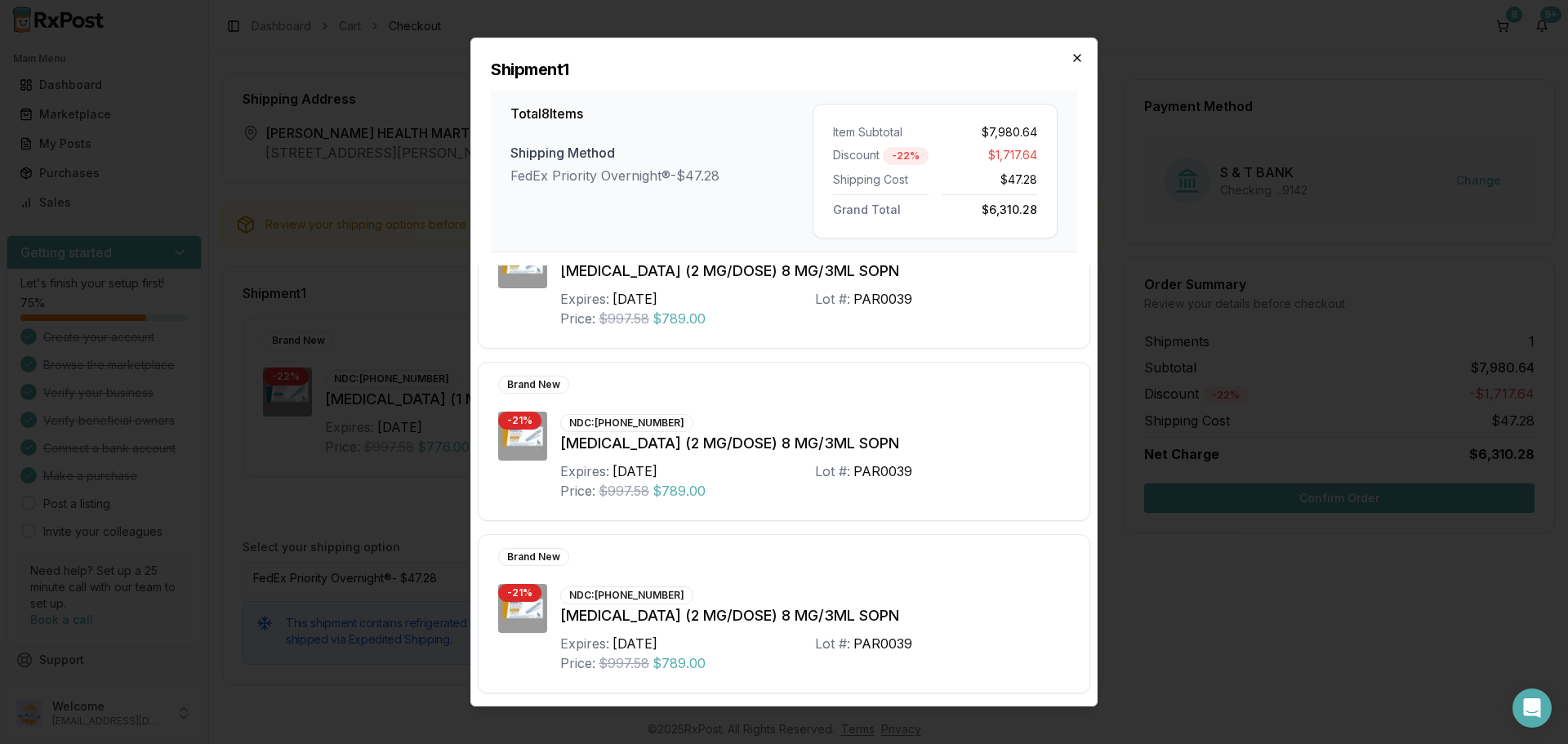
click at [1073, 53] on icon "button" at bounding box center [1077, 58] width 13 height 13
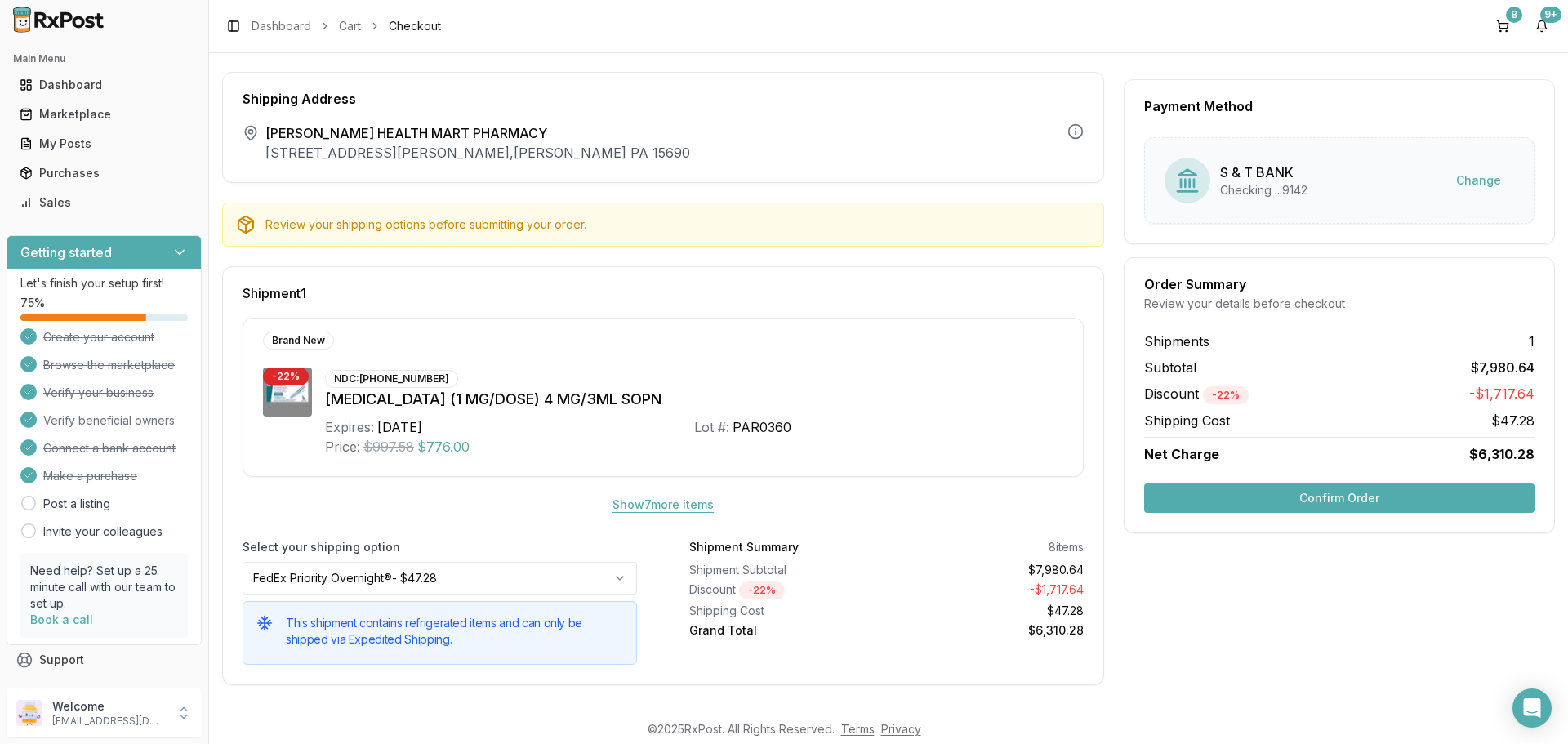
click at [649, 500] on button "Show 7 more item s" at bounding box center [663, 504] width 127 height 30
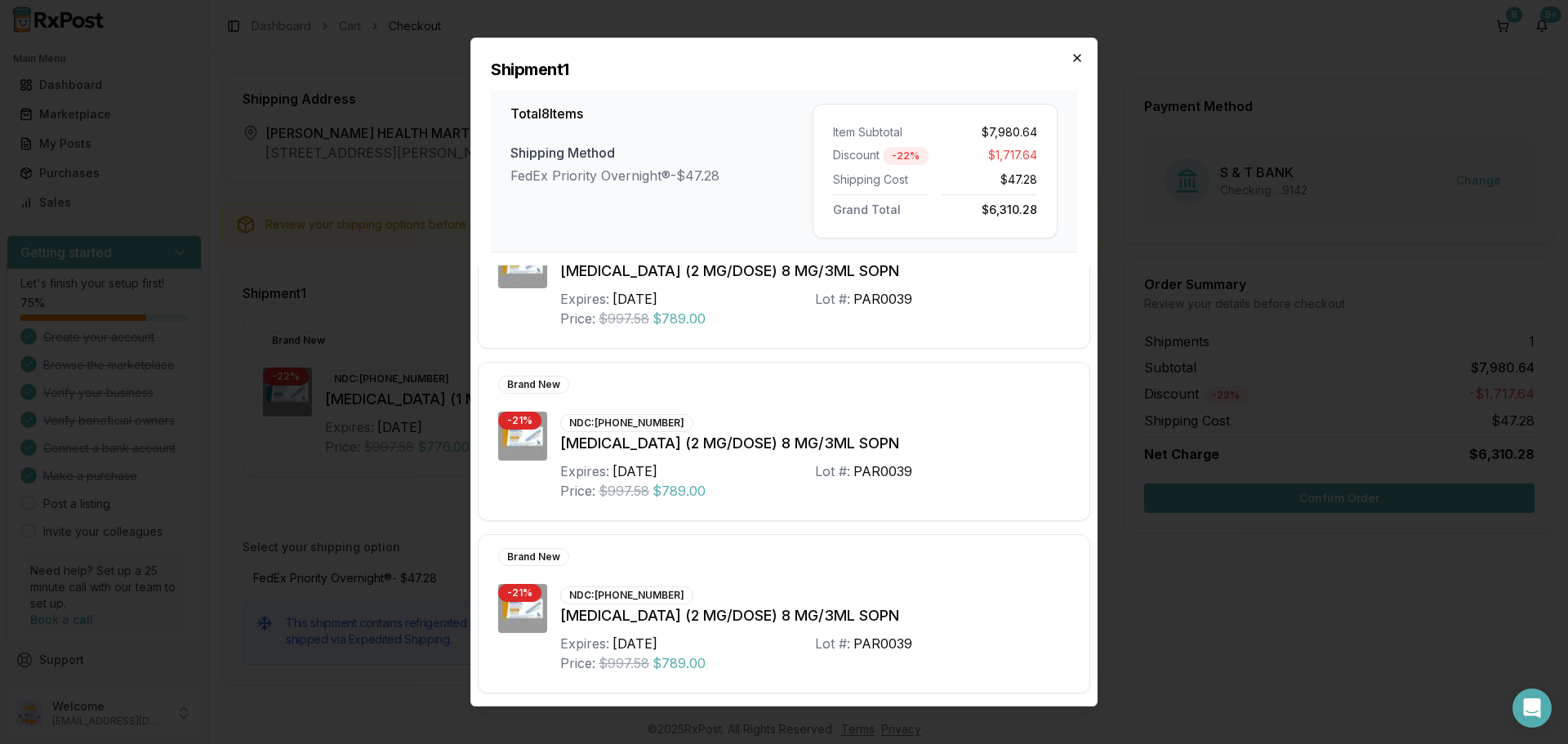
click at [1074, 54] on icon "button" at bounding box center [1077, 57] width 7 height 7
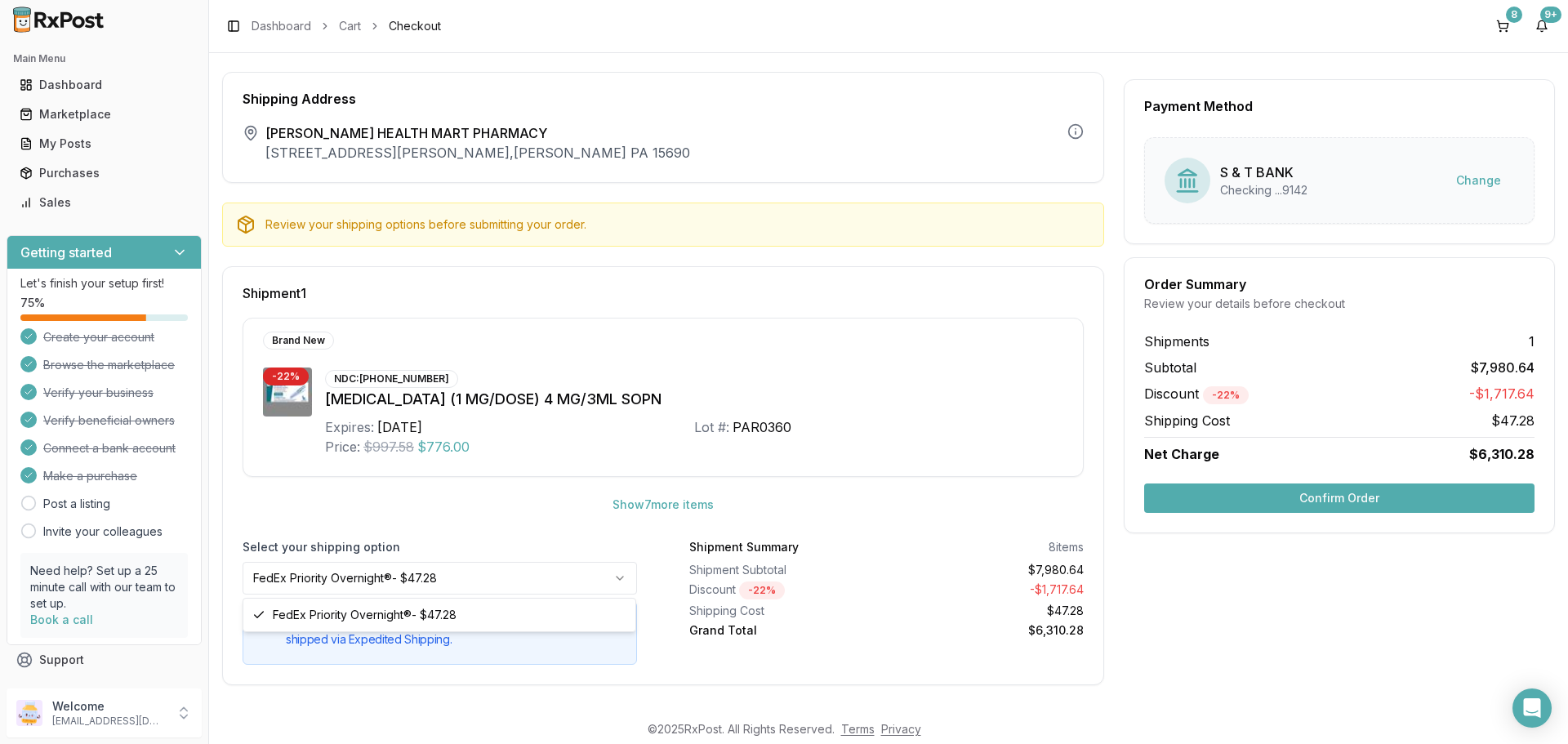
click at [618, 578] on html "Main Menu Dashboard Marketplace My Posts Purchases Sales Getting started Let's …" at bounding box center [784, 372] width 1568 height 744
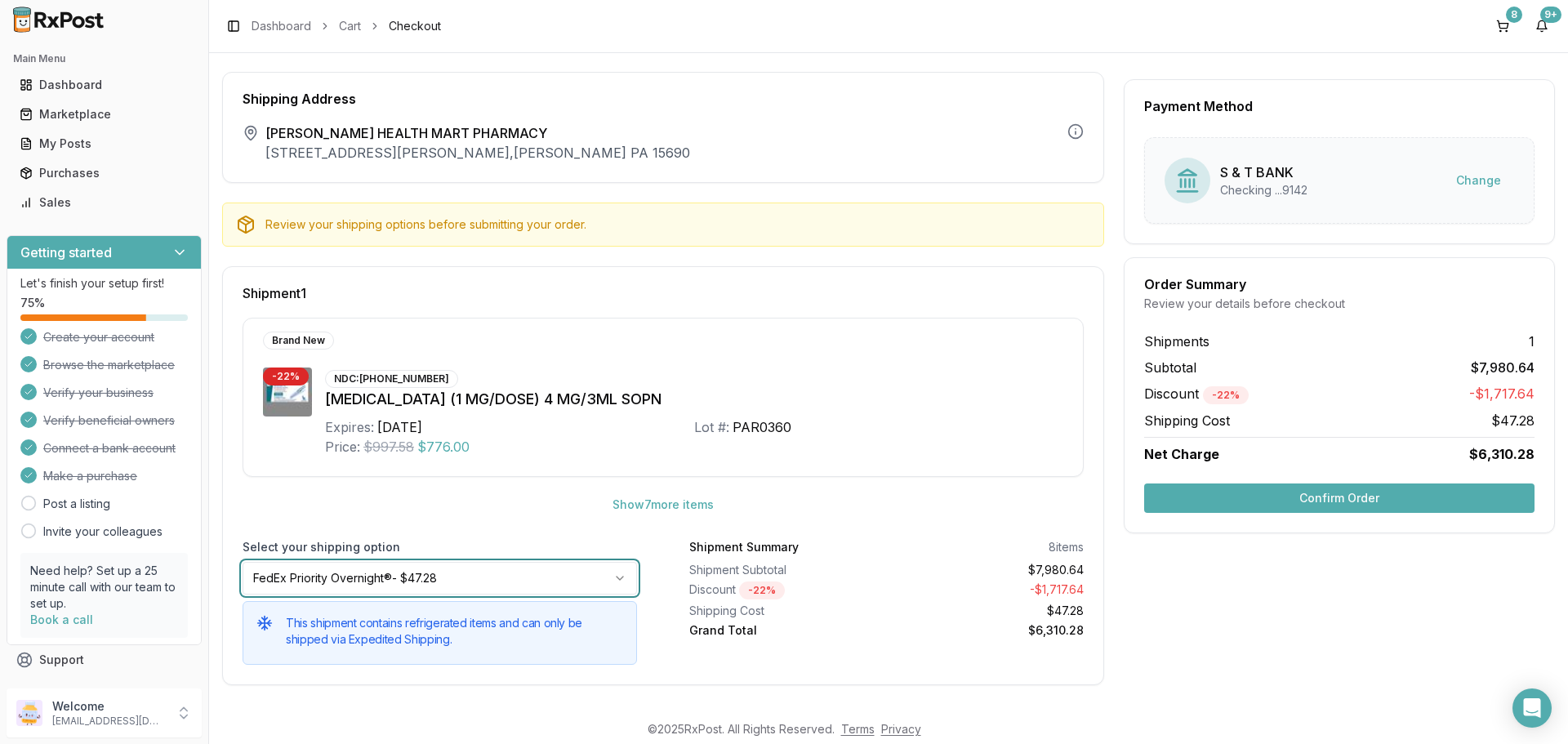
click at [619, 578] on html "Main Menu Dashboard Marketplace My Posts Purchases Sales Getting started Let's …" at bounding box center [784, 372] width 1568 height 744
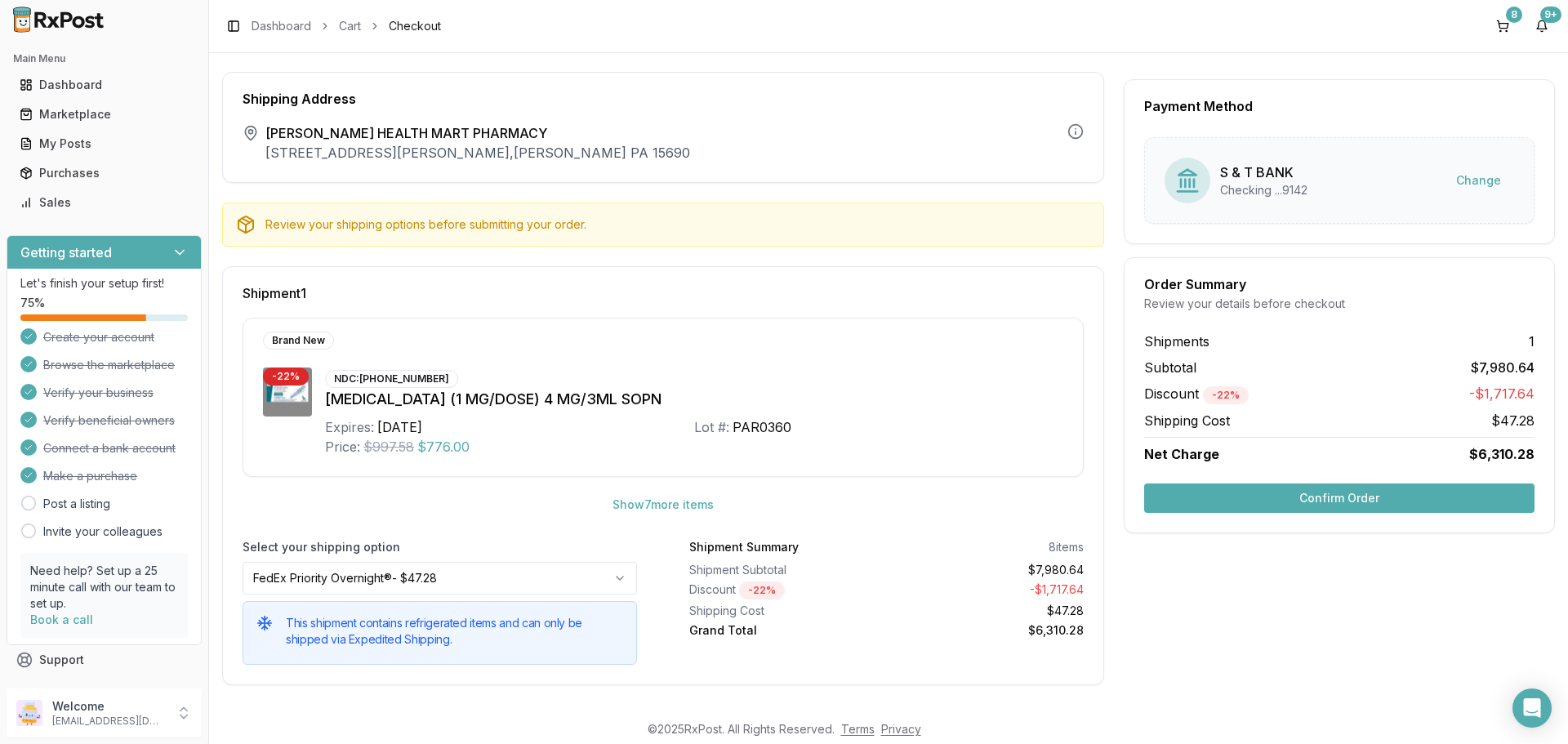
click at [1292, 497] on button "Confirm Order" at bounding box center [1339, 498] width 391 height 30
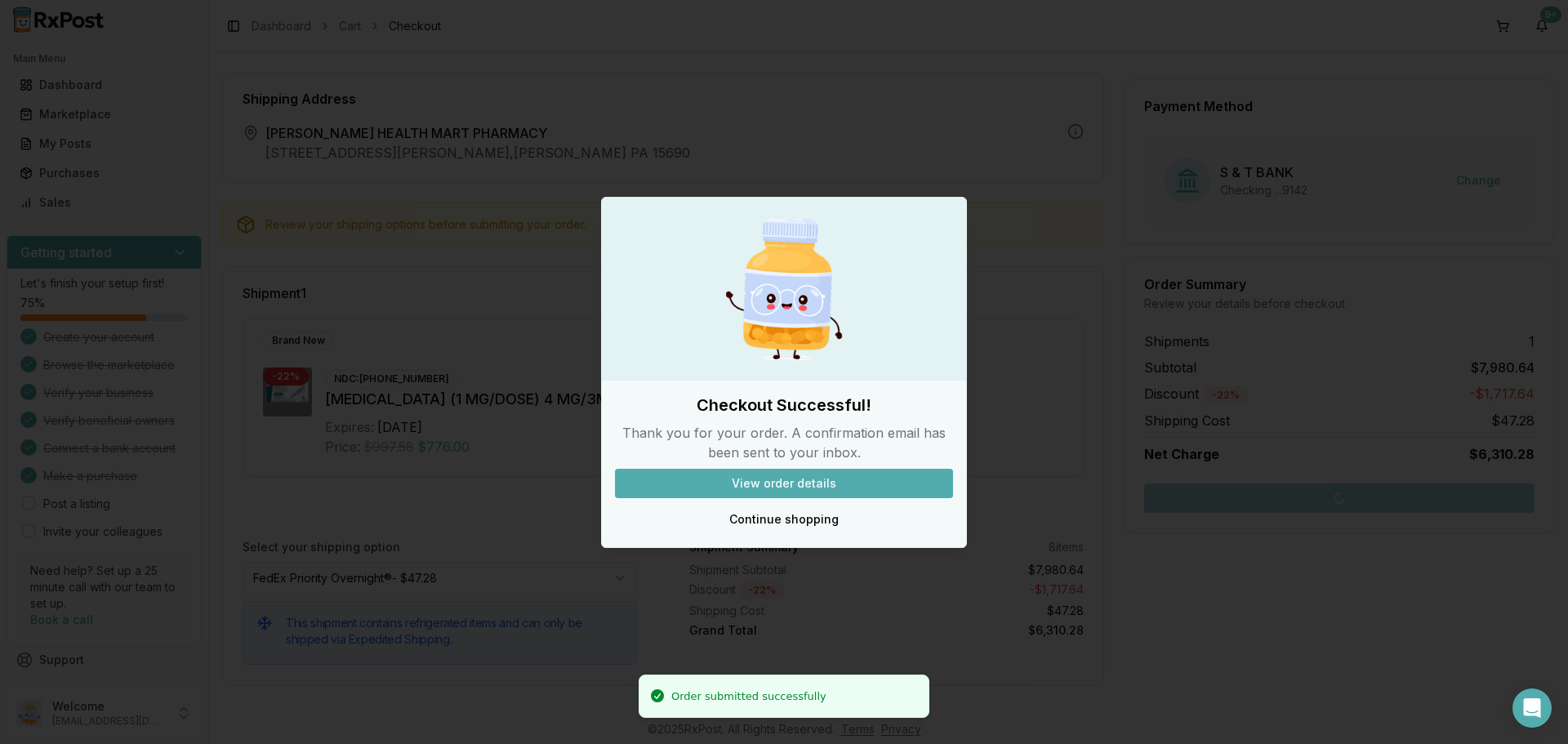
click at [875, 474] on button "View order details" at bounding box center [784, 483] width 338 height 30
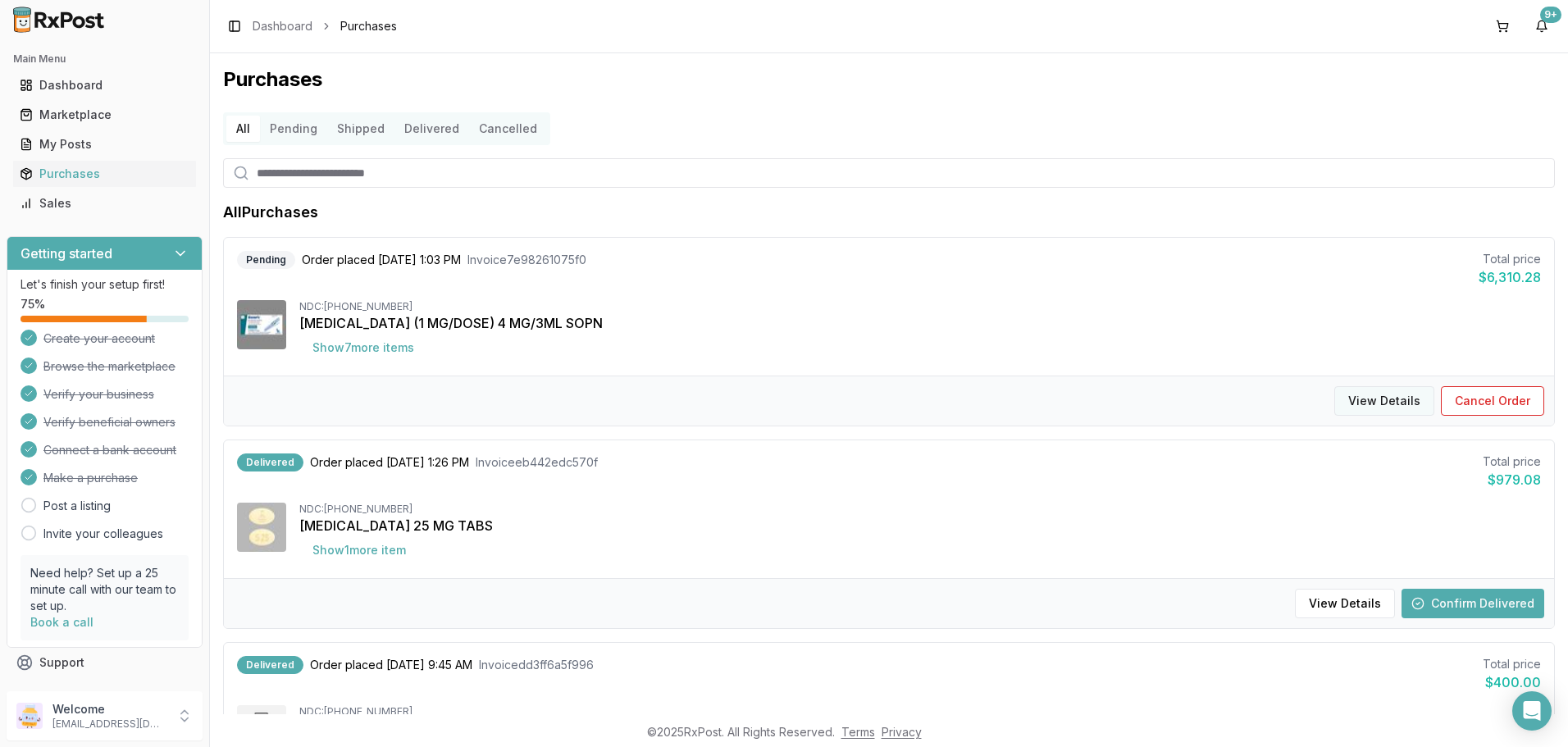
click at [1359, 398] on button "View Details" at bounding box center [1384, 401] width 100 height 30
